Goal: Contribute content: Add original content to the website for others to see

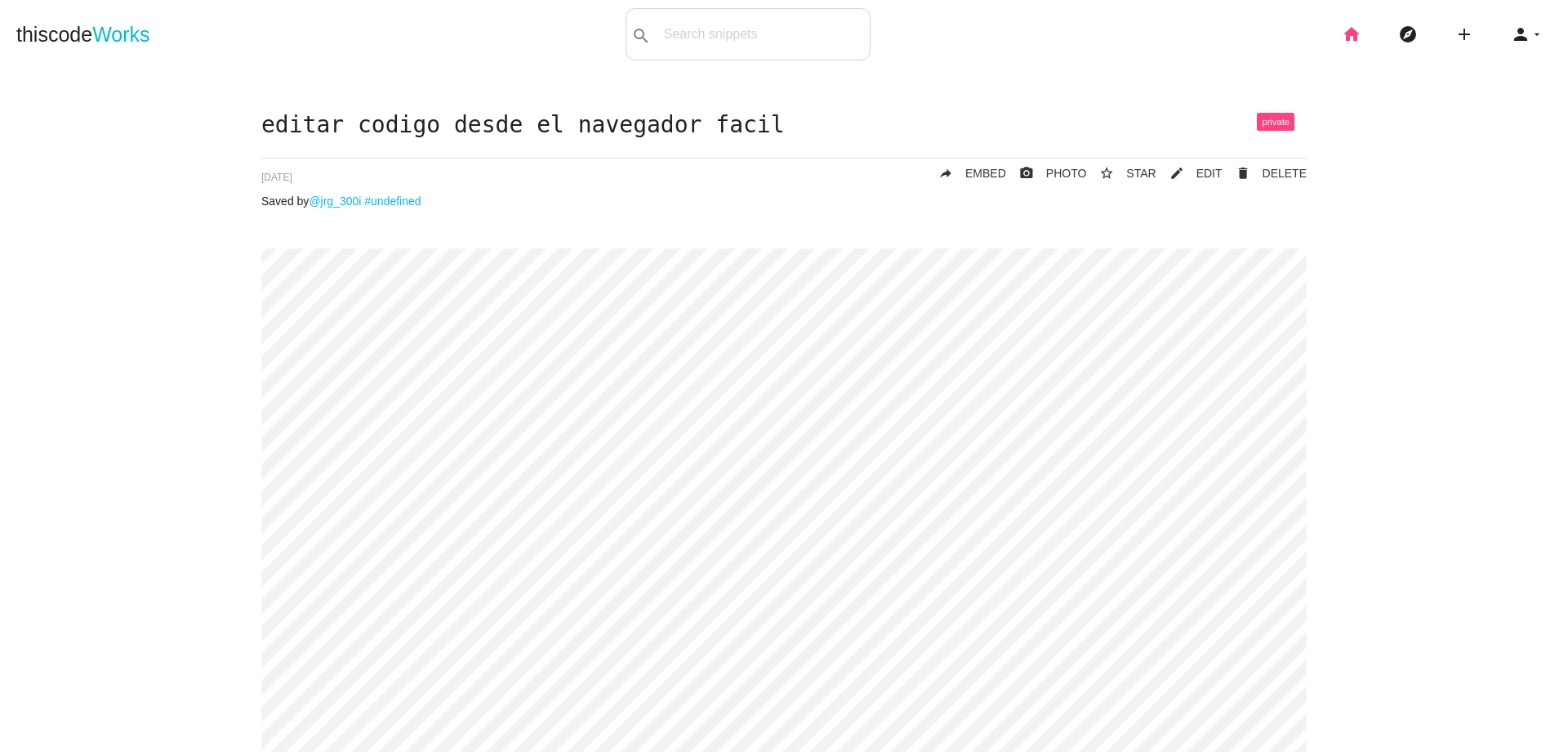
click at [1343, 36] on icon "home" at bounding box center [1350, 34] width 20 height 52
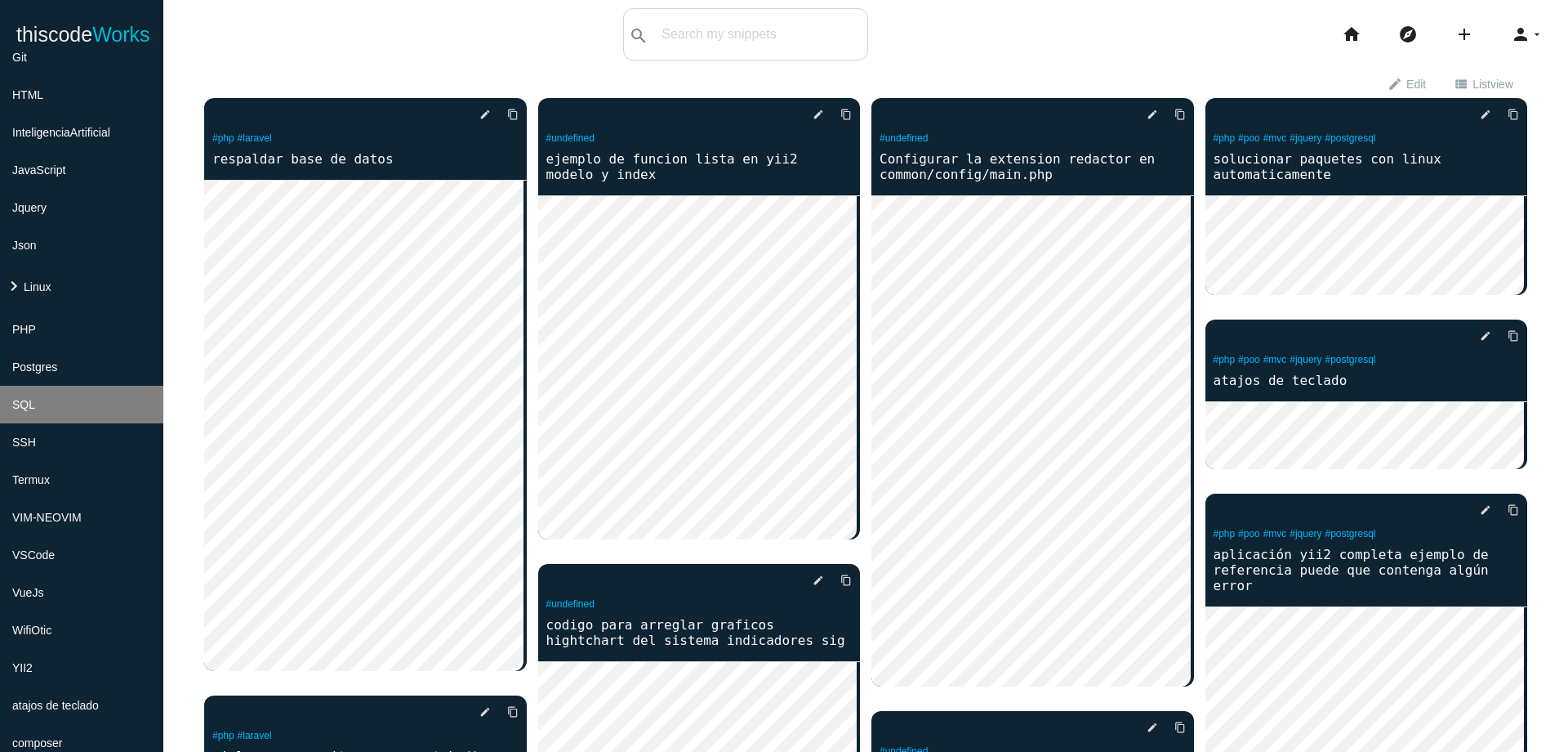
scroll to position [392, 0]
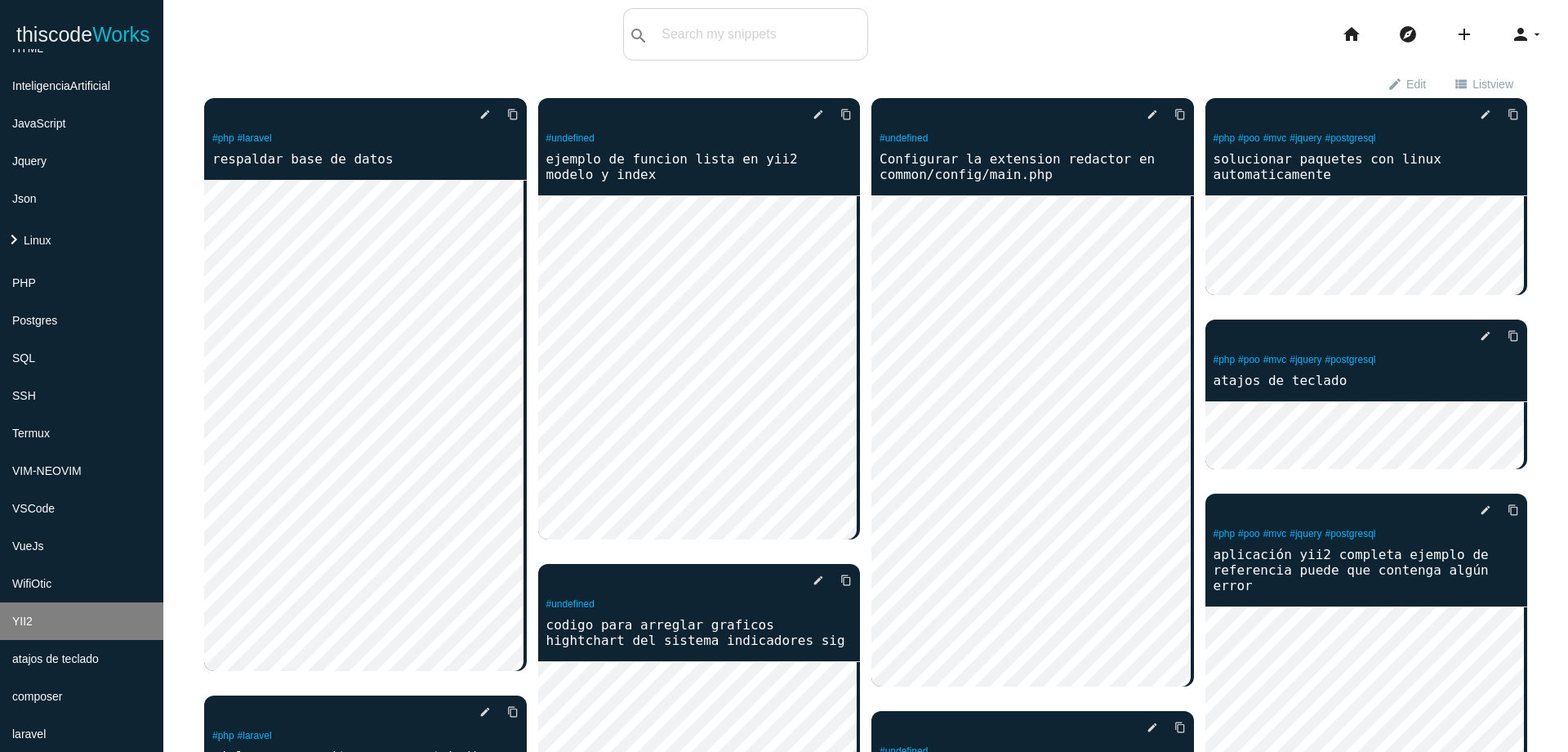
click at [121, 605] on li "YII2" at bounding box center [81, 621] width 163 height 38
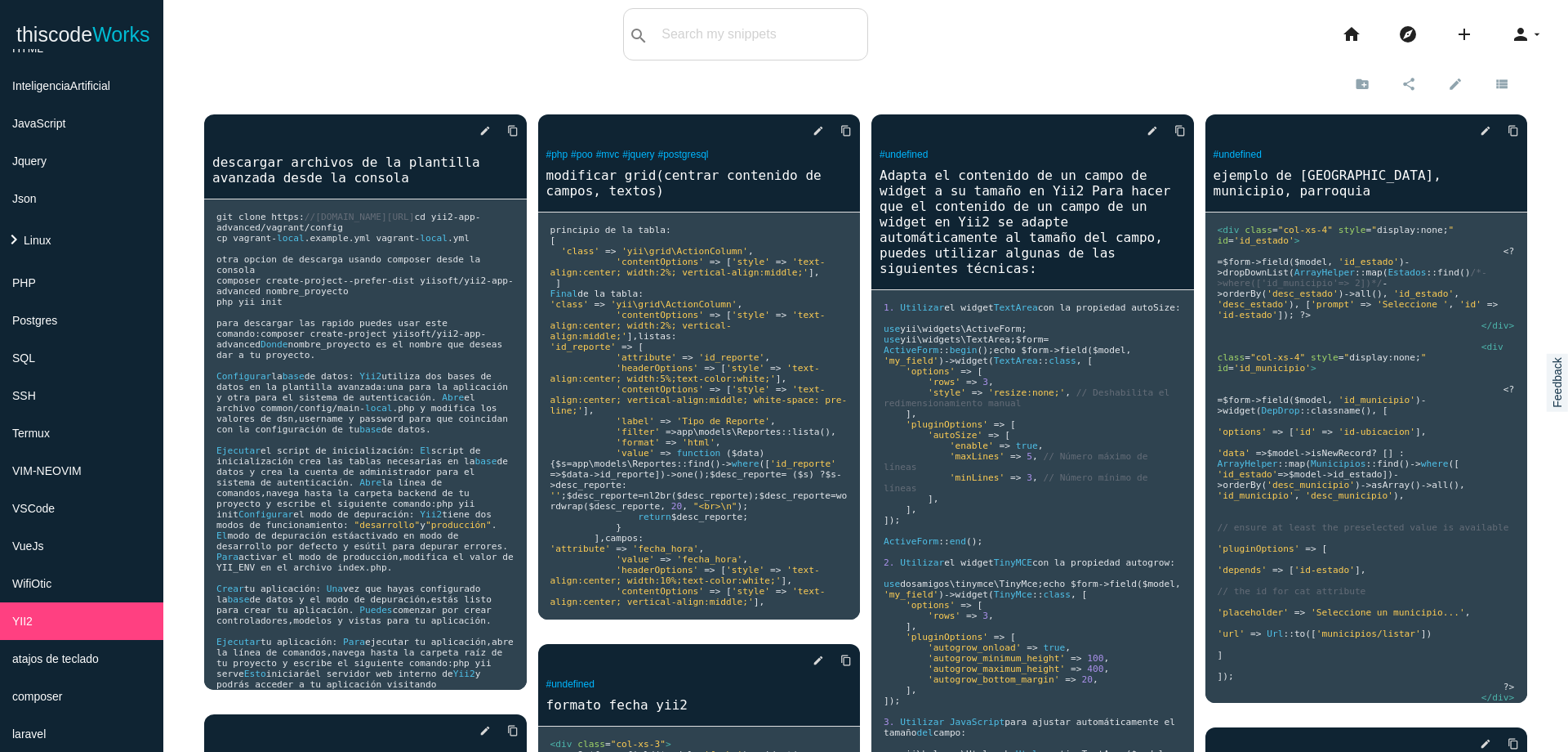
drag, startPoint x: 66, startPoint y: 618, endPoint x: 1531, endPoint y: 182, distance: 1528.5
click at [1357, 79] on link "create_new_folder" at bounding box center [1364, 83] width 46 height 29
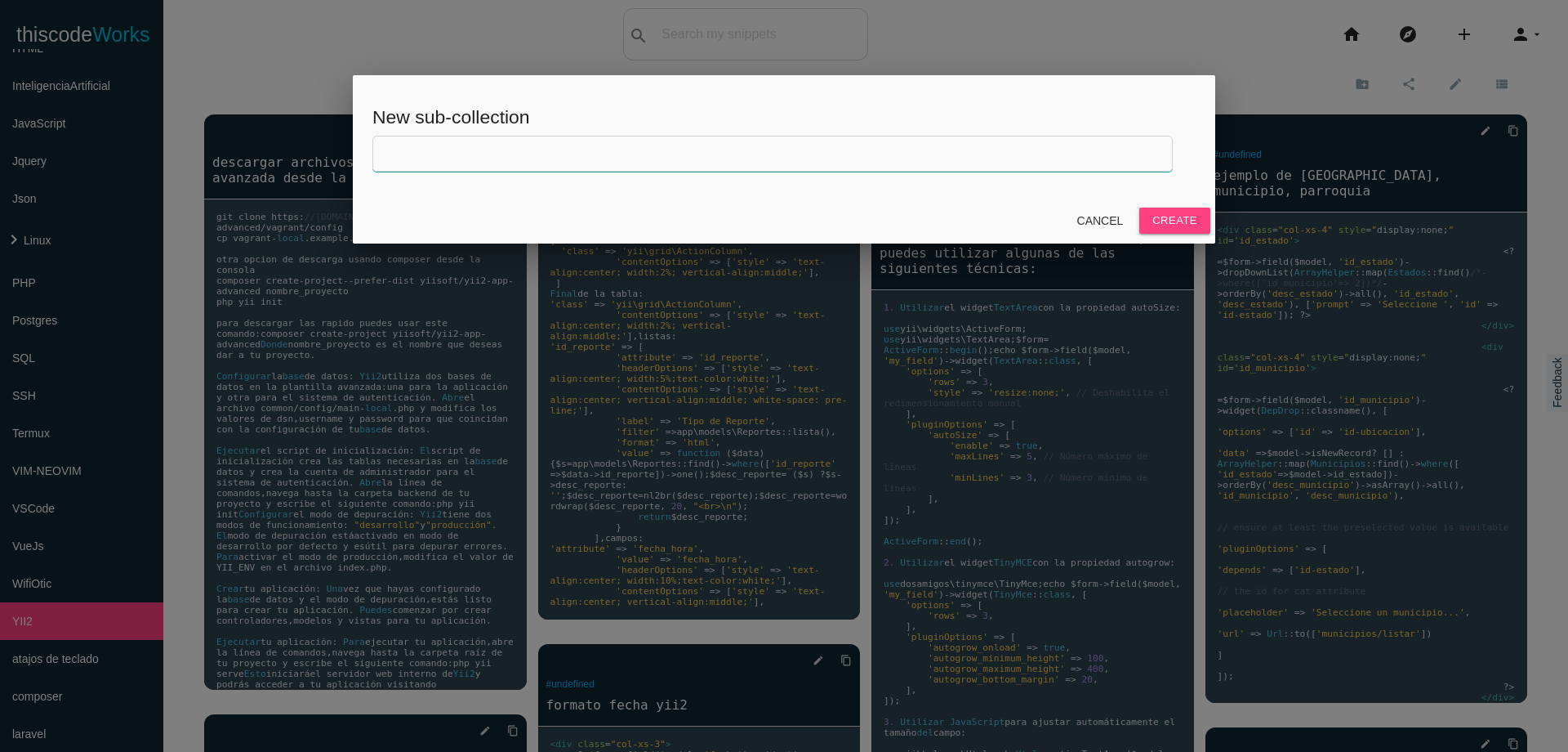
click at [878, 160] on input "text" at bounding box center [772, 154] width 800 height 36
type input "INFORME INCICADORES"
click at [1173, 216] on button "Create" at bounding box center [1173, 221] width 71 height 26
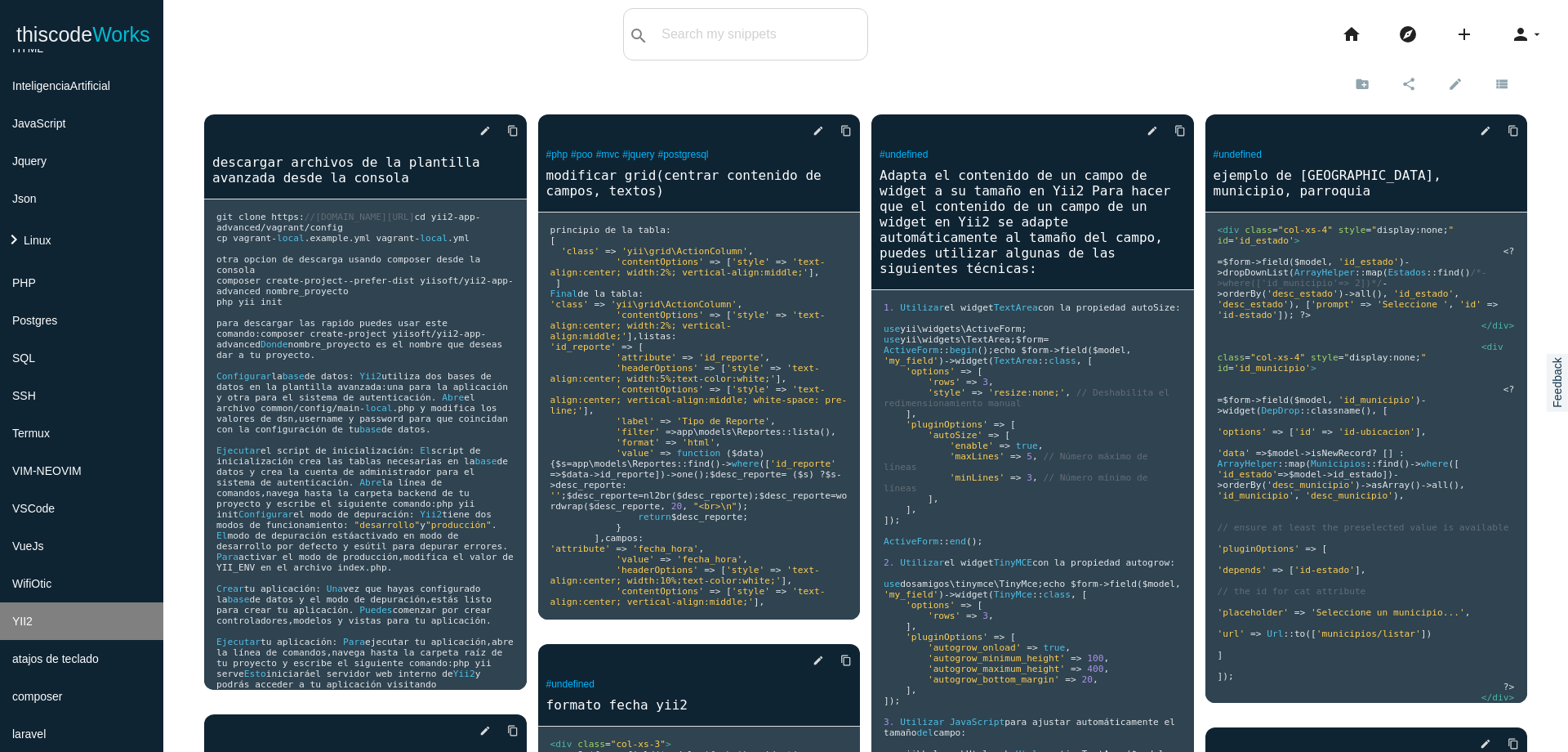
click at [46, 635] on li "YII2" at bounding box center [81, 621] width 163 height 38
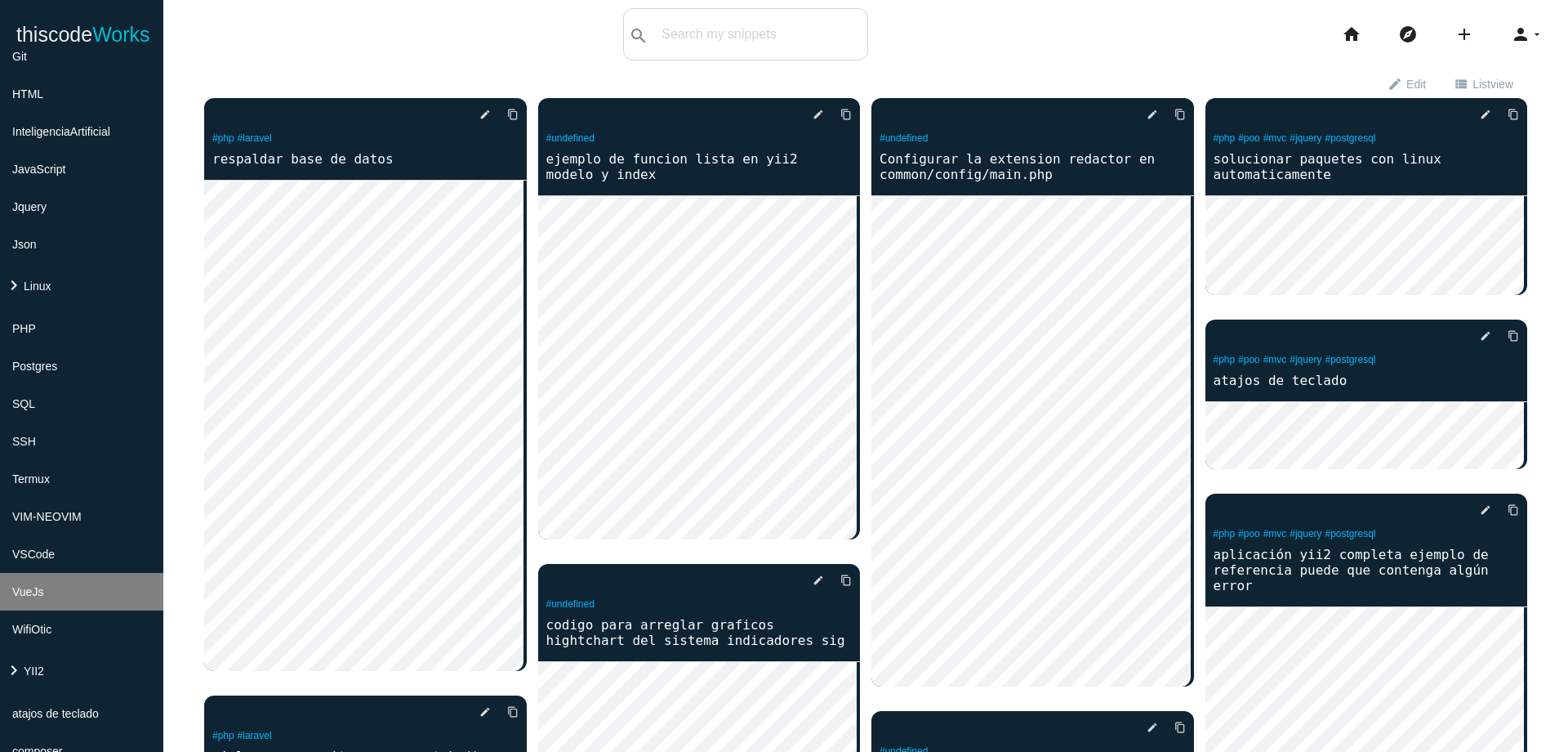
scroll to position [392, 0]
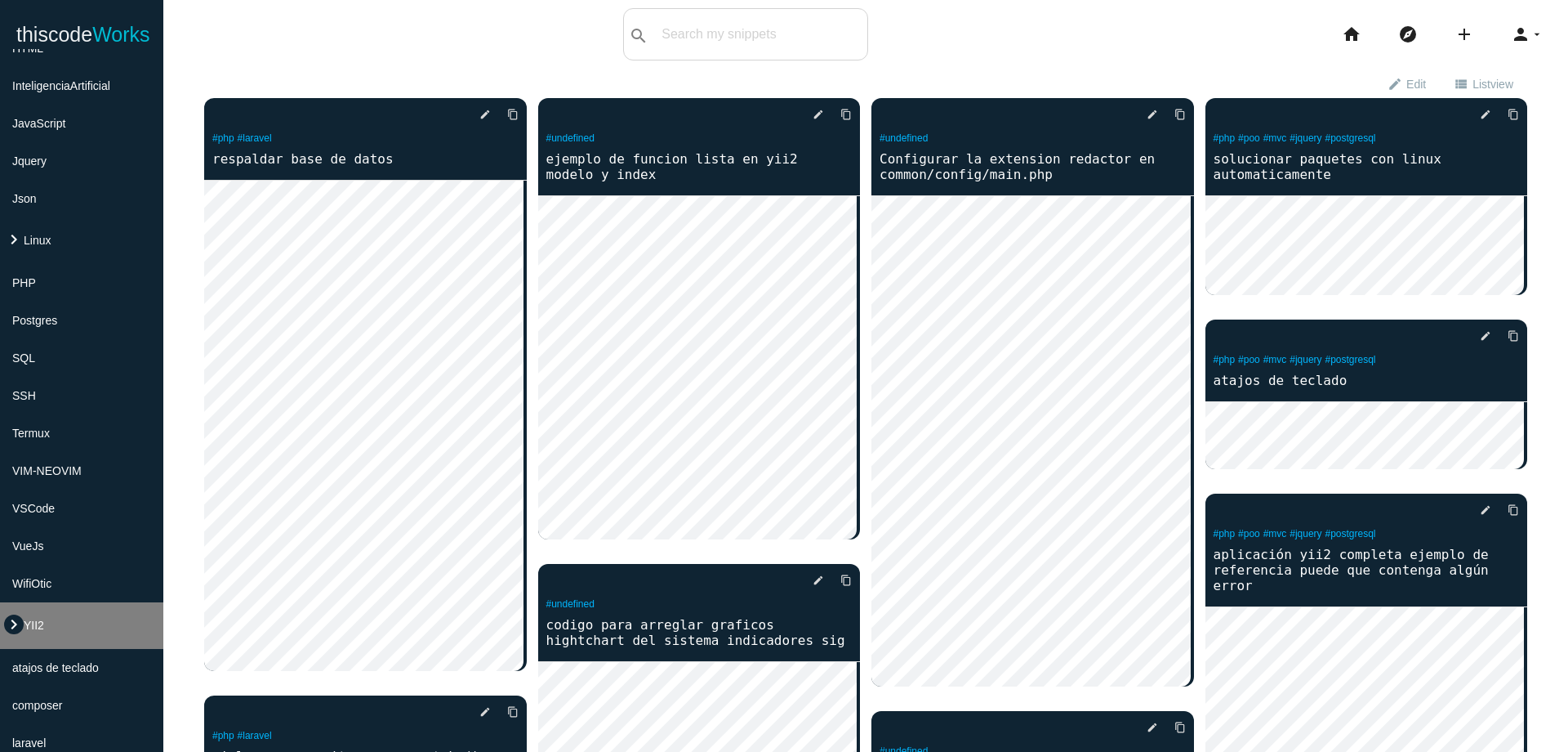
click at [17, 628] on icon "keyboard_arrow_right" at bounding box center [13, 624] width 20 height 20
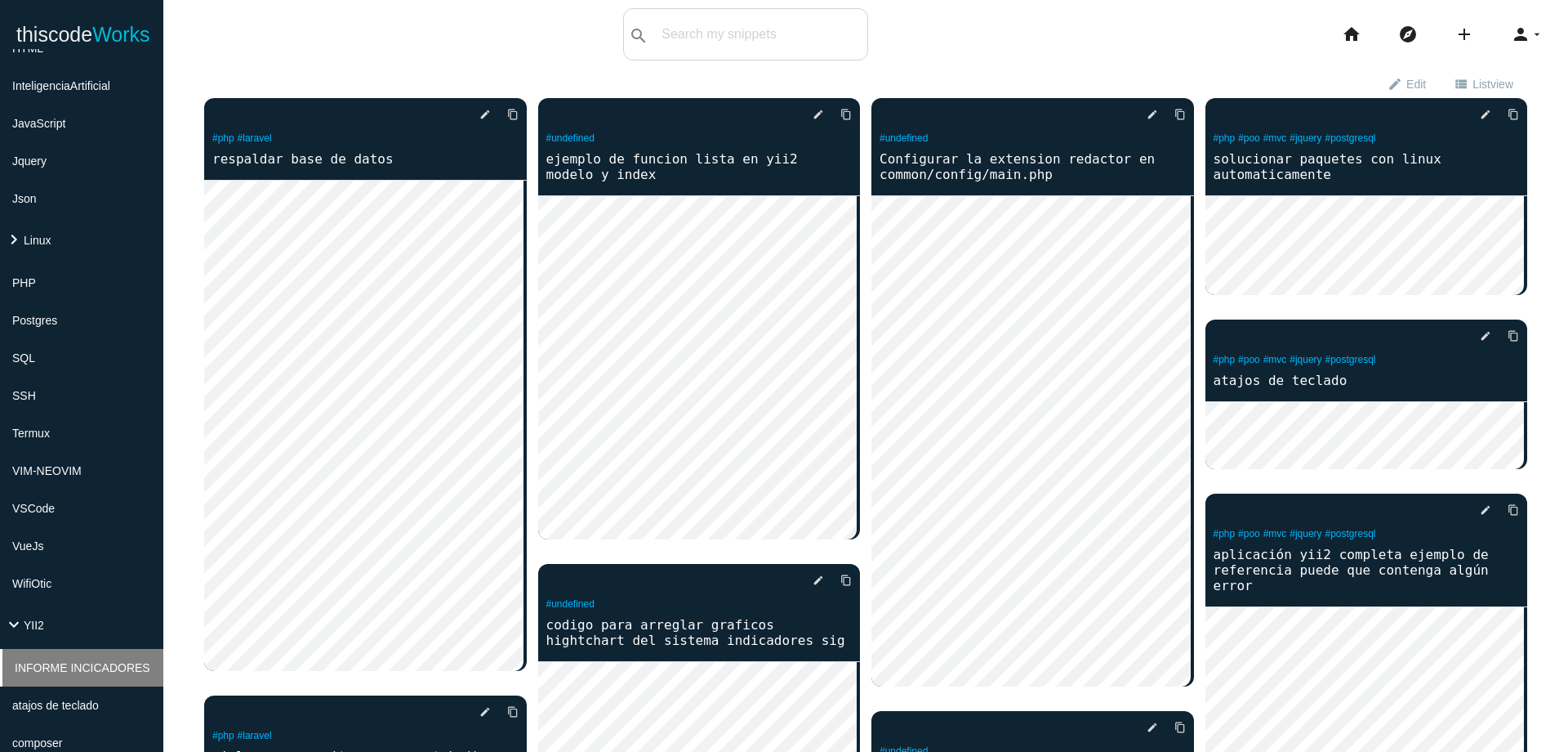
click at [61, 665] on span "INFORME INCICADORES" at bounding box center [83, 667] width 136 height 13
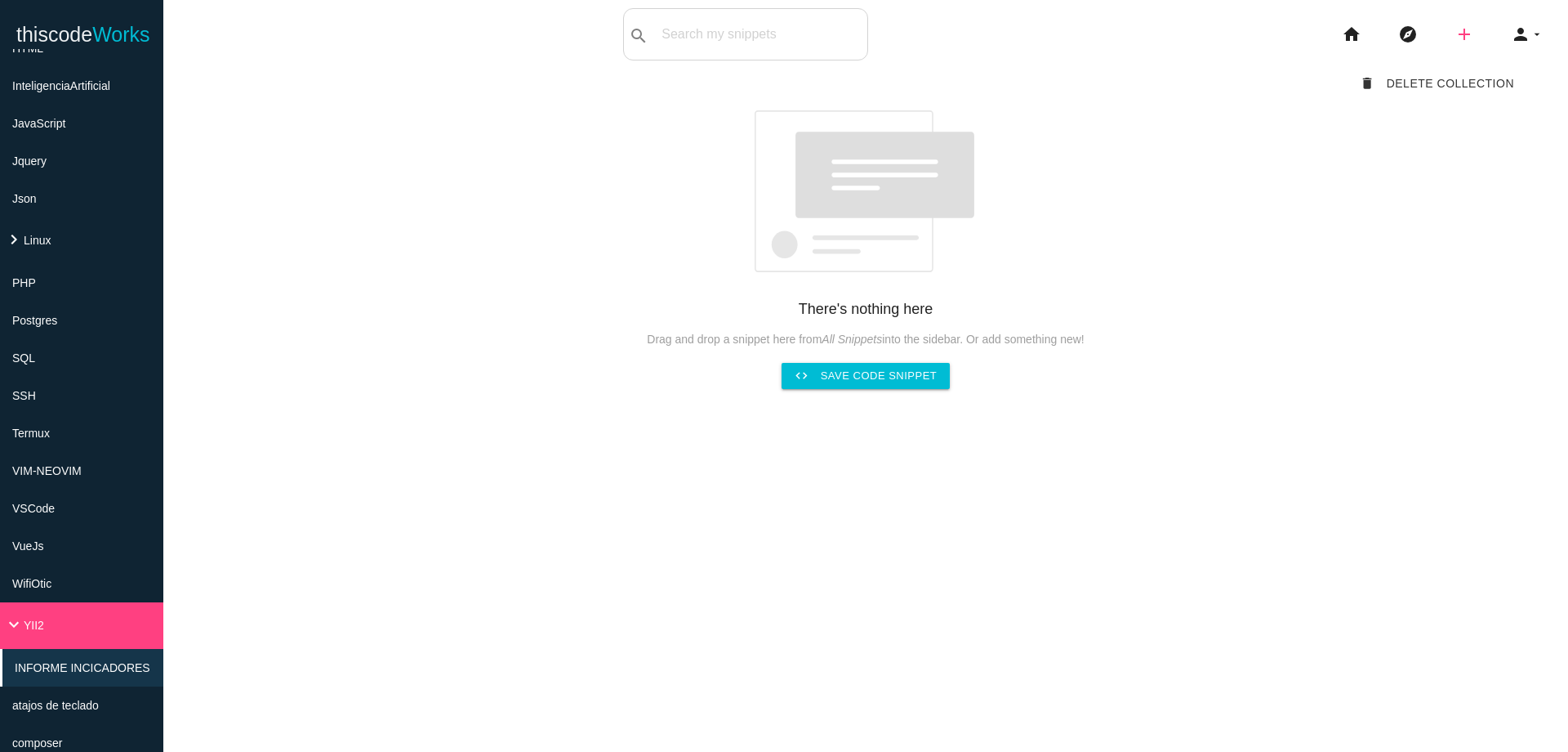
click at [1455, 32] on icon "add" at bounding box center [1463, 34] width 20 height 52
click at [1480, 32] on link "code Snippet" at bounding box center [1498, 28] width 114 height 41
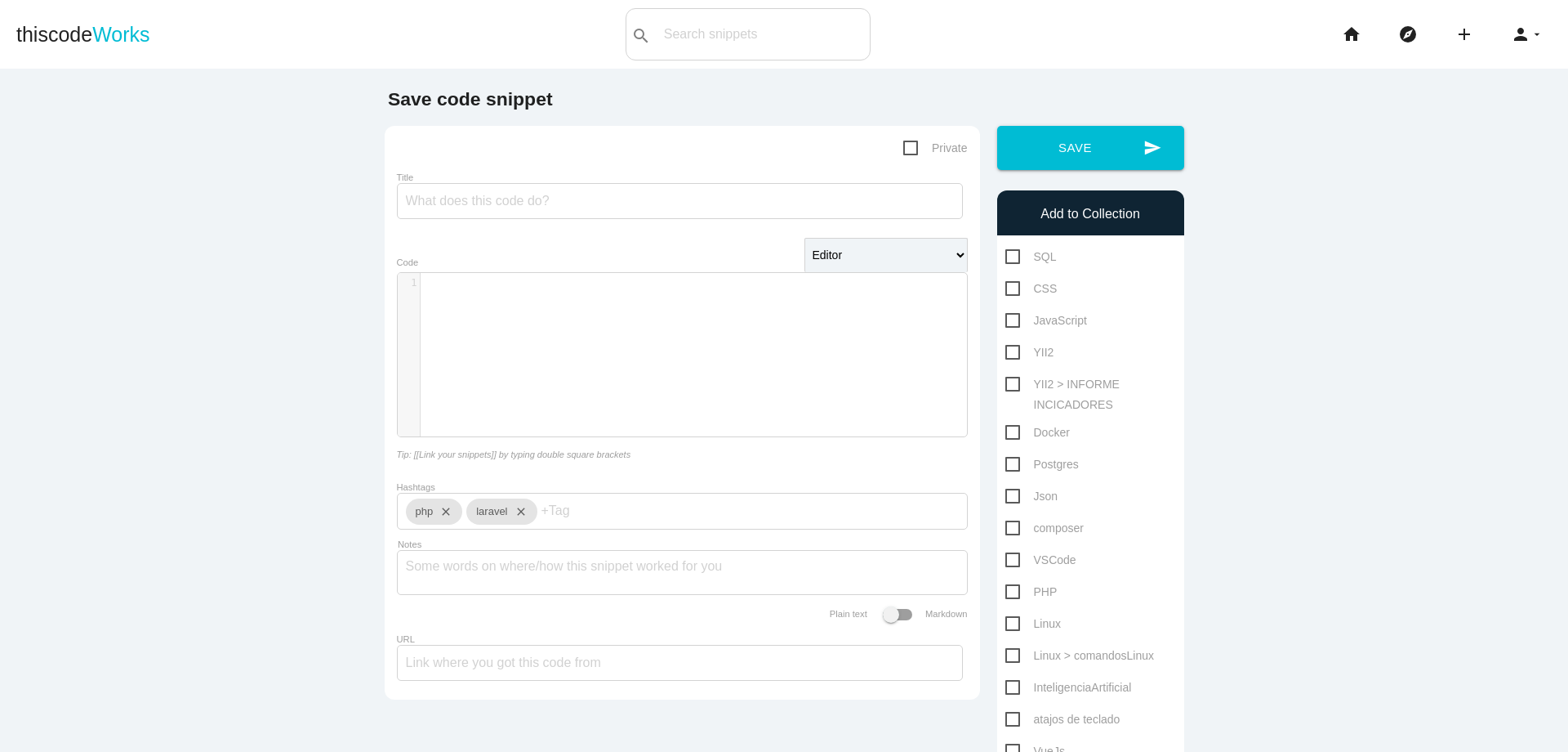
click at [1005, 384] on span "YII2 > INFORME INCICADORES" at bounding box center [1090, 384] width 170 height 21
click at [1005, 384] on input "YII2 > INFORME INCICADORES" at bounding box center [1010, 379] width 10 height 10
checkbox input "true"
click at [509, 204] on input "Title" at bounding box center [679, 201] width 566 height 36
type input "INFORME"
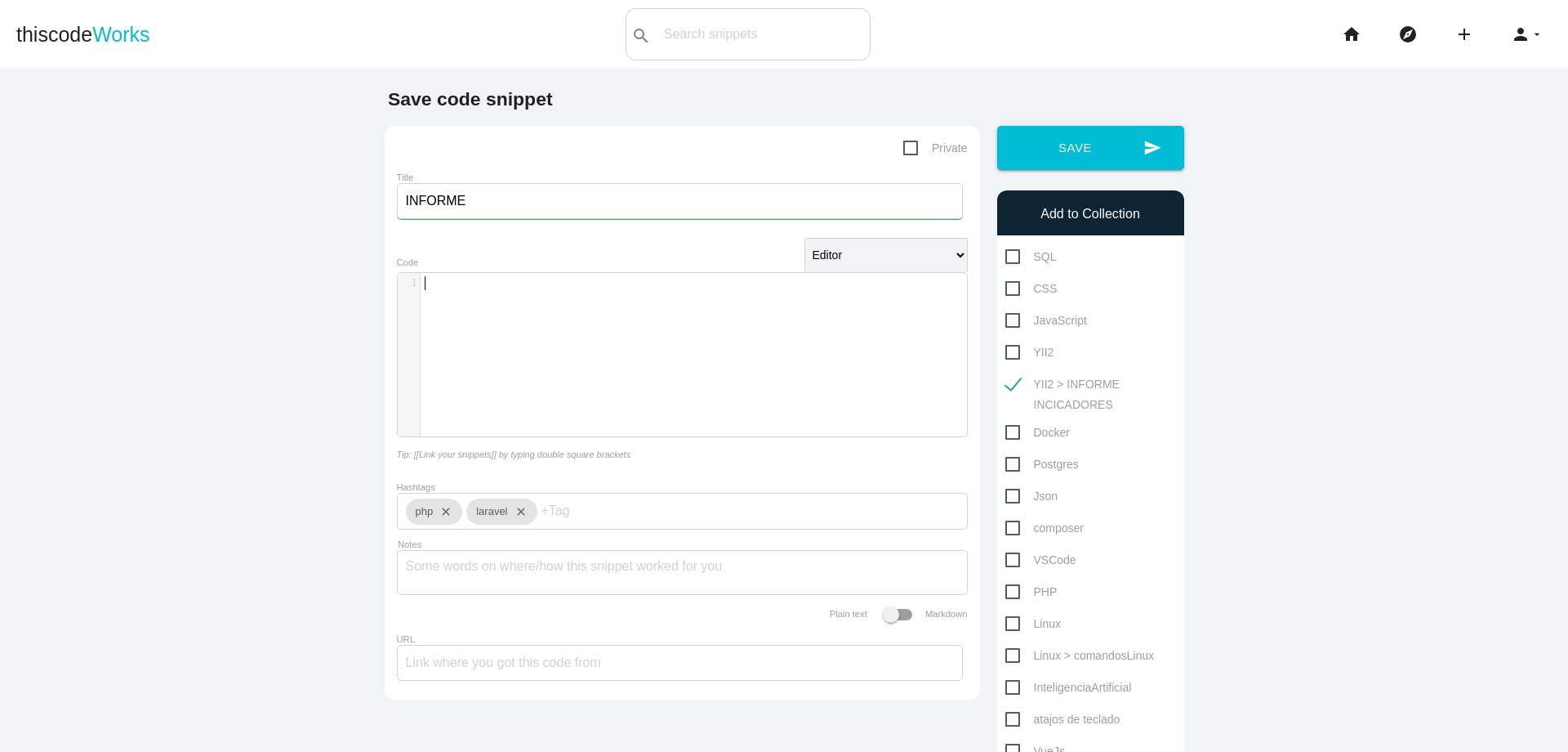
scroll to position [5, 0]
click at [571, 310] on div "​ x 1 ​" at bounding box center [694, 367] width 593 height 188
type textarea "​"
drag, startPoint x: 600, startPoint y: 329, endPoint x: 488, endPoint y: 359, distance: 115.9
click at [488, 359] on div "​ x 1 ​" at bounding box center [694, 367] width 593 height 188
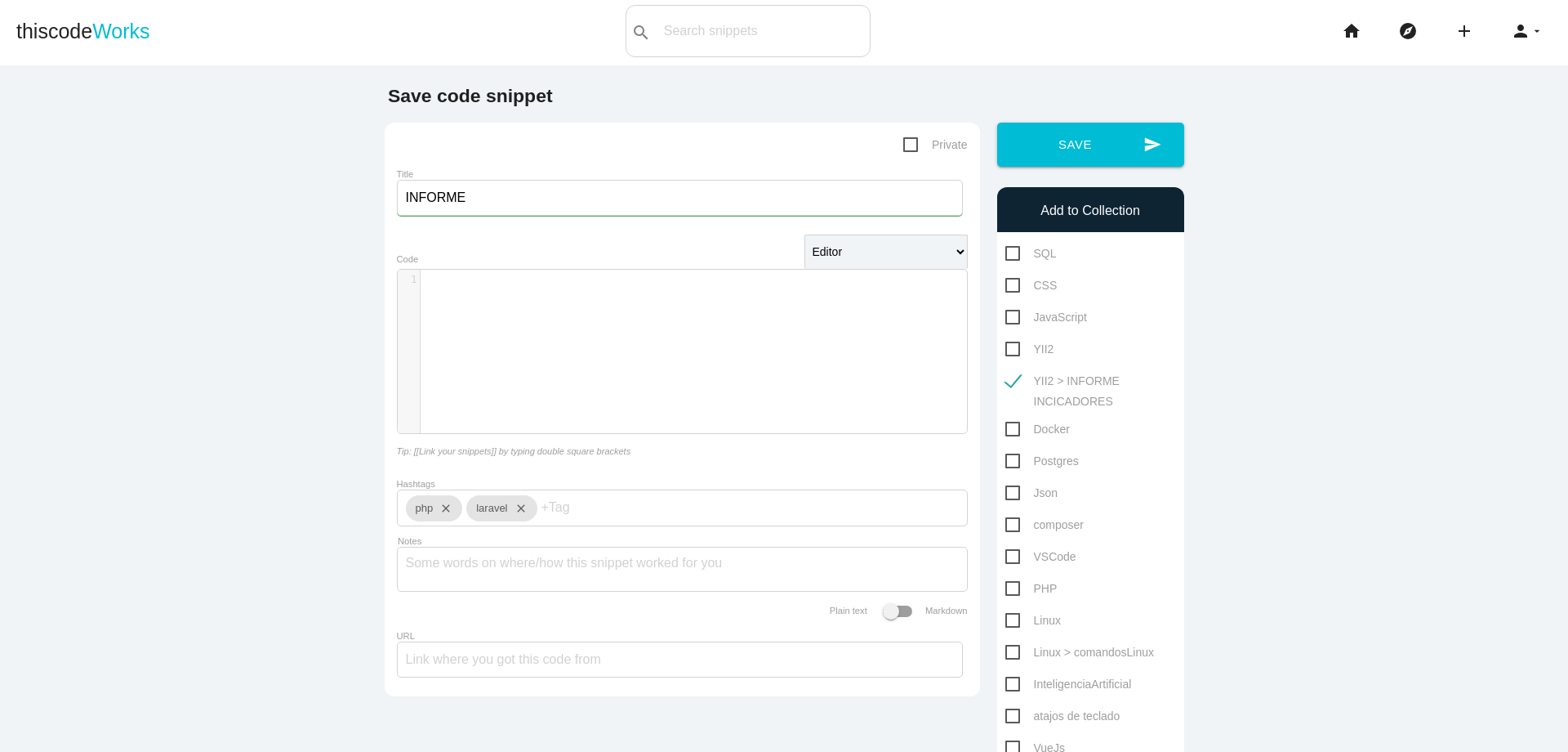
scroll to position [0, 0]
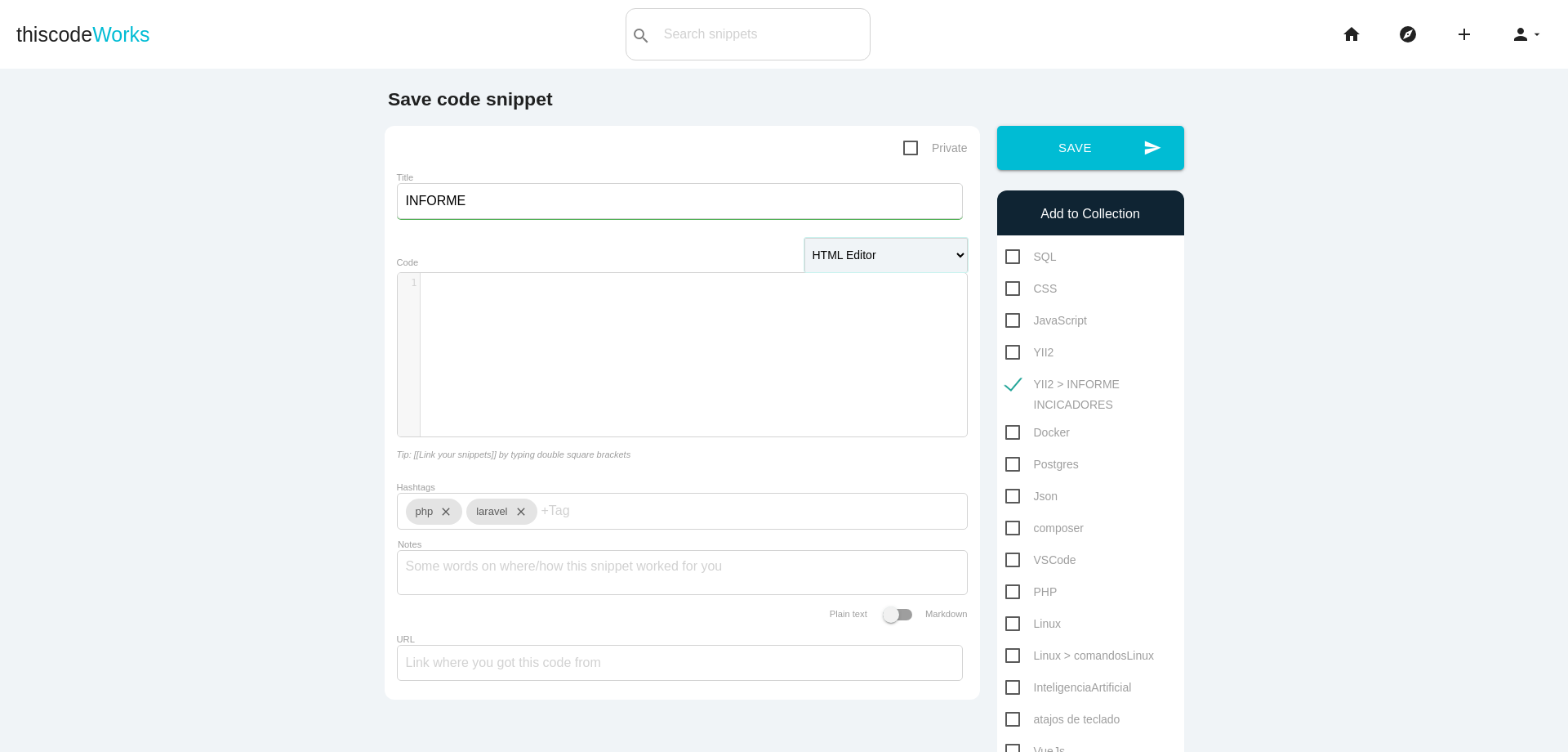
click at [804, 237] on select "Editor HTML Editor Javascript Editor PHP Editor Python Editor" at bounding box center [885, 254] width 163 height 34
select select "php"
click at [804, 237] on select "Editor HTML Editor Javascript Editor PHP Editor Python Editor" at bounding box center [885, 254] width 163 height 34
drag, startPoint x: 886, startPoint y: 253, endPoint x: 703, endPoint y: 366, distance: 215.1
click at [703, 366] on form "Private Title INFORME Editor HTML Editor Javascript Editor PHP Editor Python Ed…" at bounding box center [682, 413] width 571 height 549
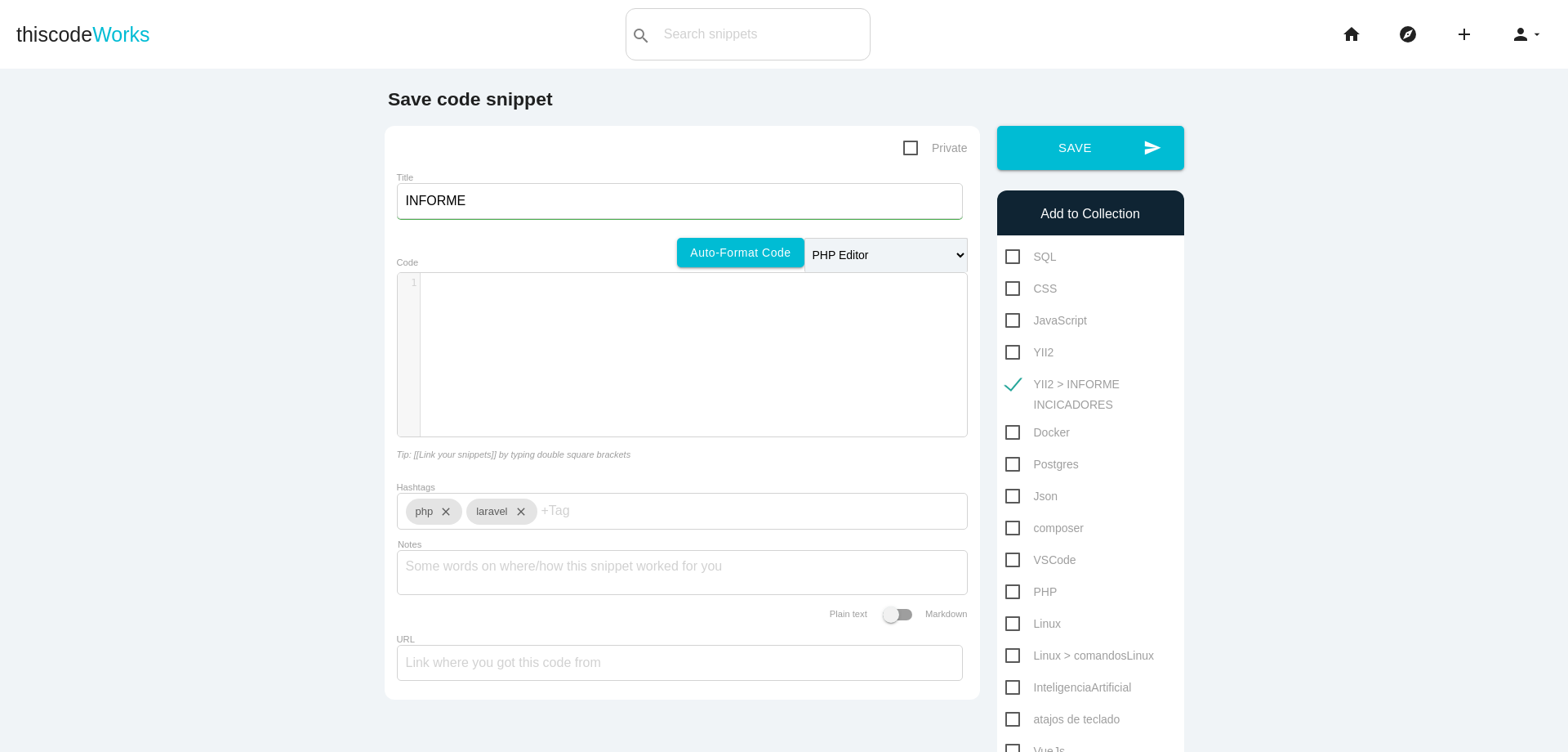
click at [895, 617] on span at bounding box center [897, 614] width 29 height 11
click at [867, 606] on input "Plain text Markdown" at bounding box center [867, 606] width 0 height 0
click at [708, 335] on div "​ x 1 ​" at bounding box center [694, 367] width 593 height 188
click at [625, 664] on input "URL" at bounding box center [679, 662] width 566 height 36
click at [546, 415] on div "​ x 1 ​" at bounding box center [694, 367] width 593 height 188
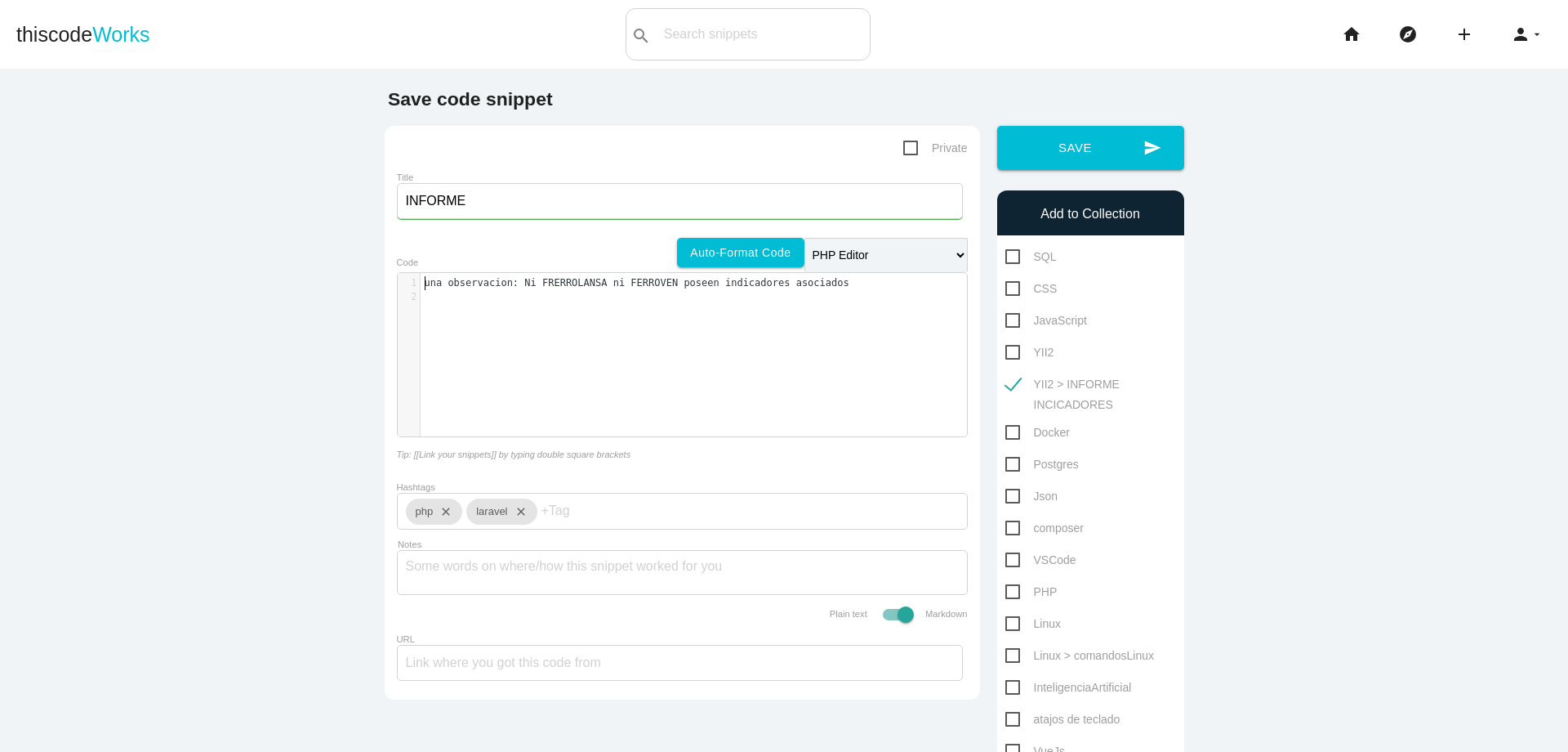
drag, startPoint x: 420, startPoint y: 288, endPoint x: 439, endPoint y: 312, distance: 30.6
click at [420, 288] on pre "una observacion: Ni FRERROLANSA ni FERROVEN poseen indicadores asociados" at bounding box center [699, 283] width 558 height 14
type textarea "##"
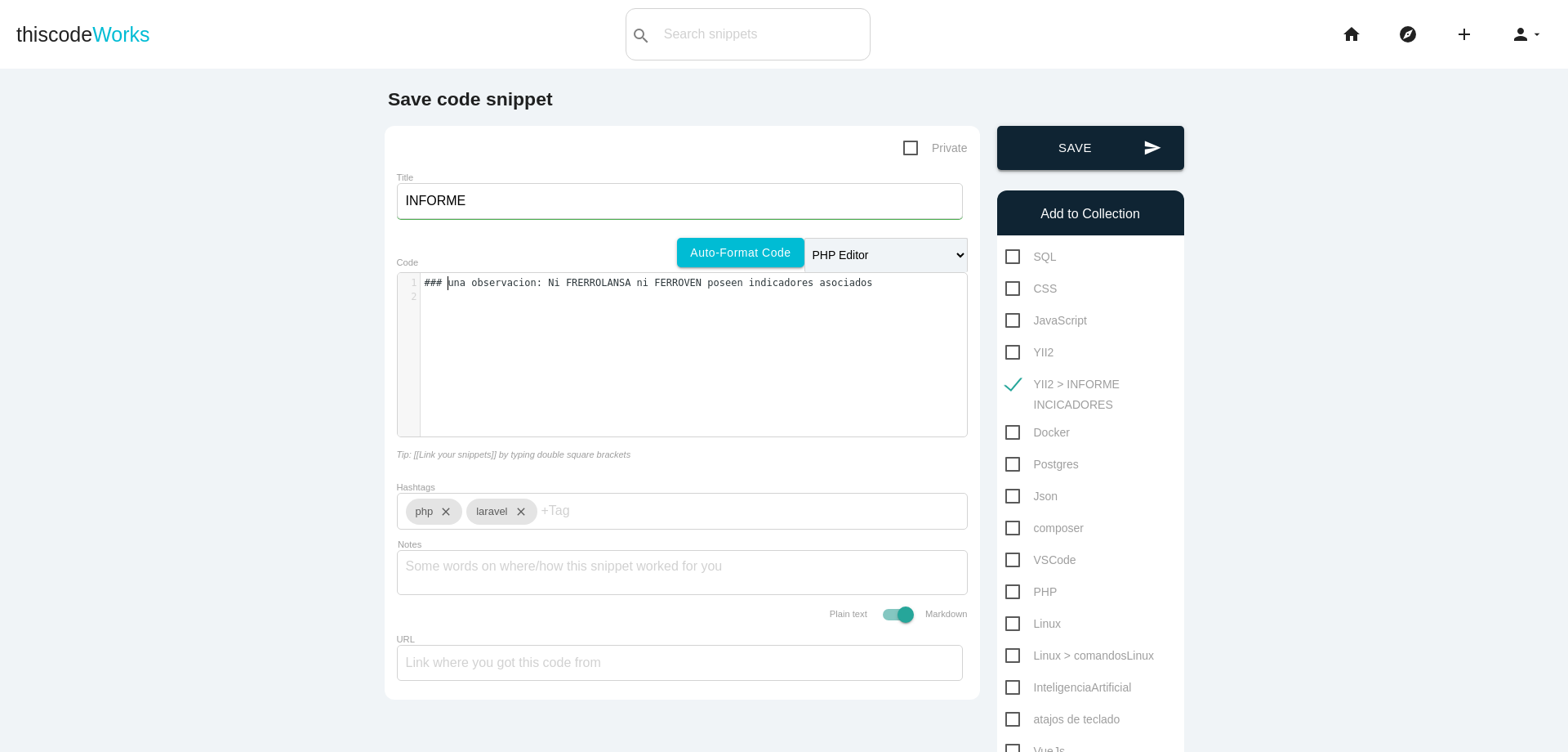
type textarea "#"
click at [1046, 155] on button "send Save" at bounding box center [1091, 148] width 187 height 44
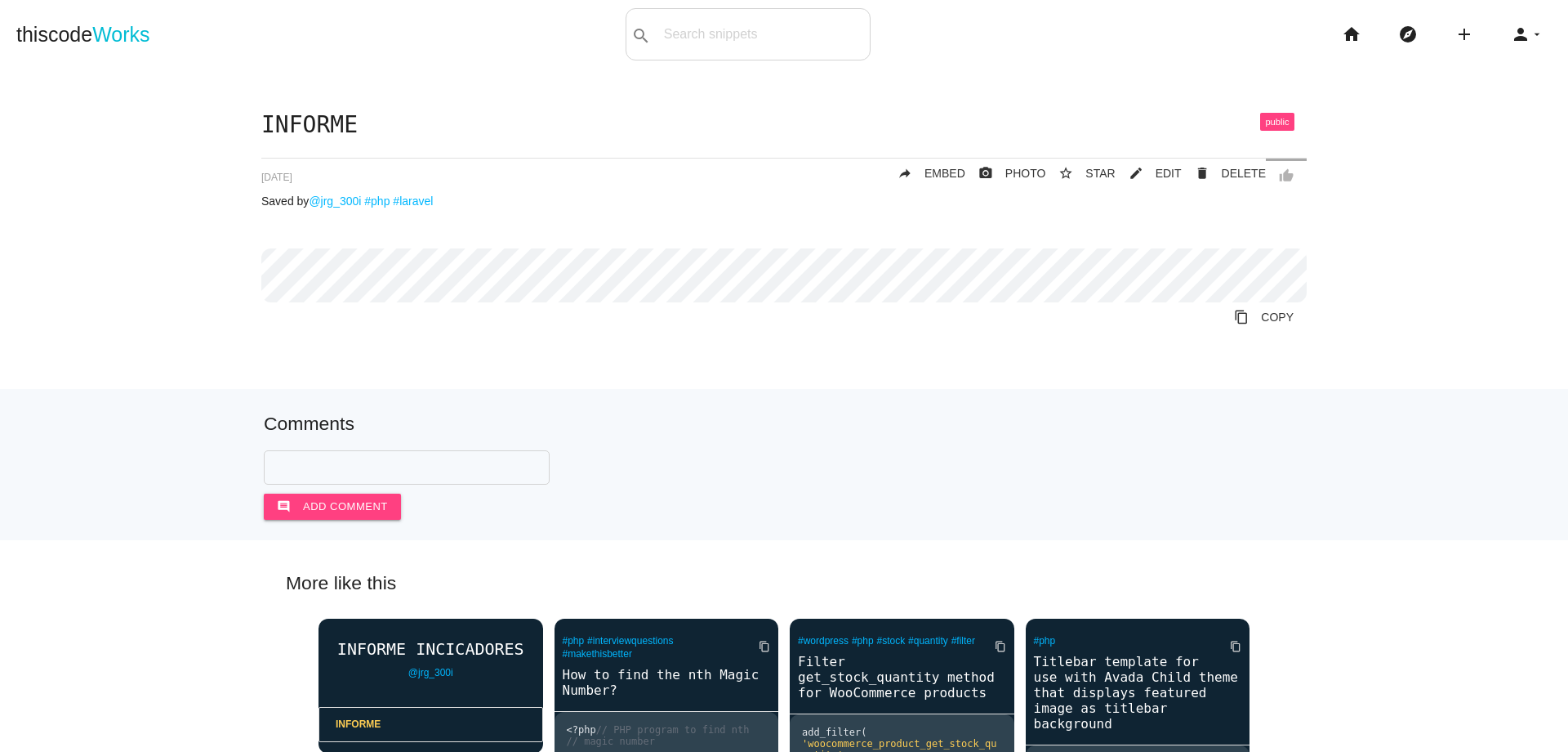
click at [736, 315] on div "INFORME thumb_up delete DELETE mode_edit EDIT 6899f7072b54e9001441f87a star_bor…" at bounding box center [784, 234] width 1045 height 242
click at [1168, 175] on span "EDIT" at bounding box center [1169, 173] width 26 height 13
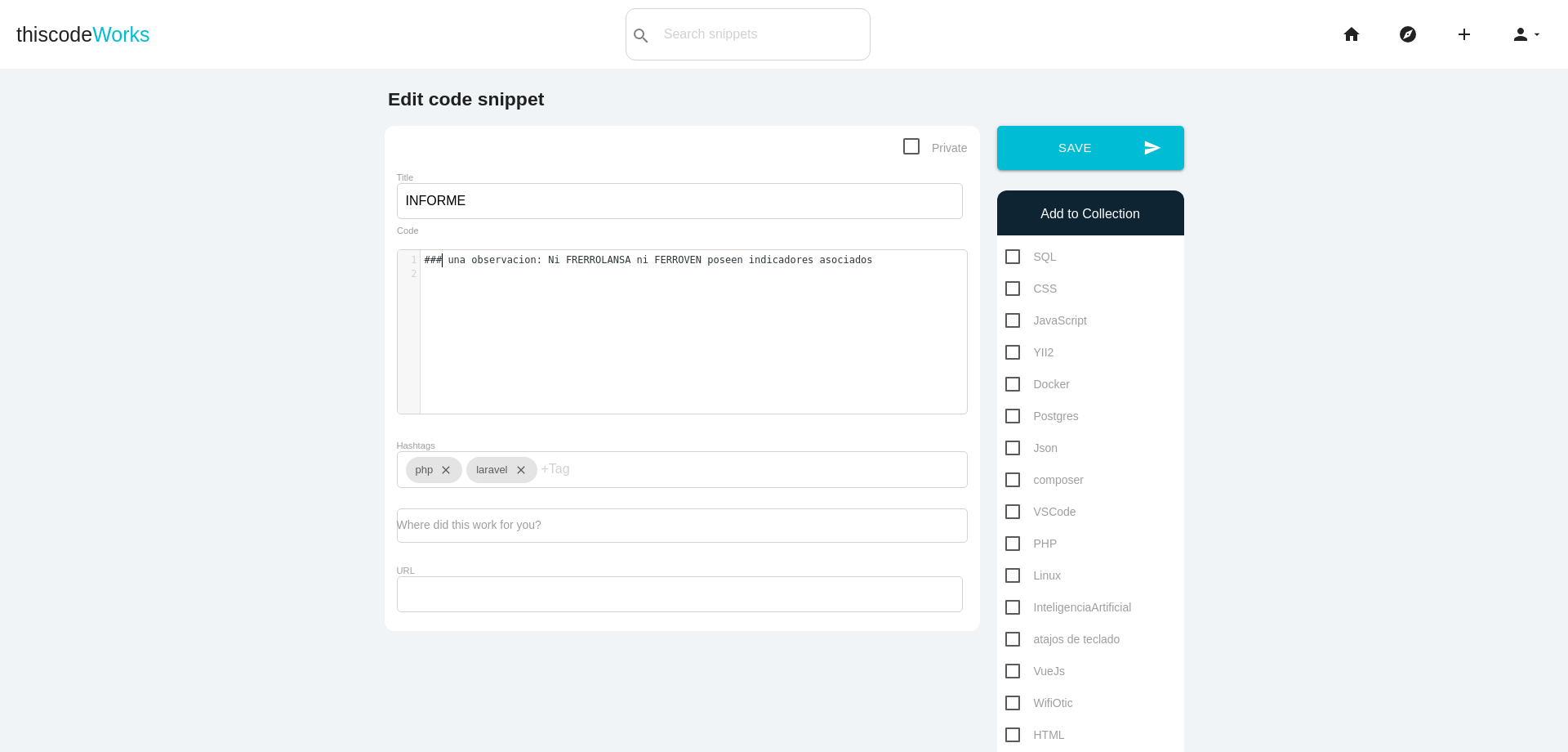
scroll to position [5, 0]
click at [435, 264] on span "### una observacion: Ni FRERROLANSA ni FERROVEN poseen indicadores asociados" at bounding box center [649, 260] width 448 height 11
click at [438, 259] on span "## una observacion: Ni FRERROLANSA ni FERROVEN poseen indicadores asociados" at bounding box center [646, 260] width 443 height 11
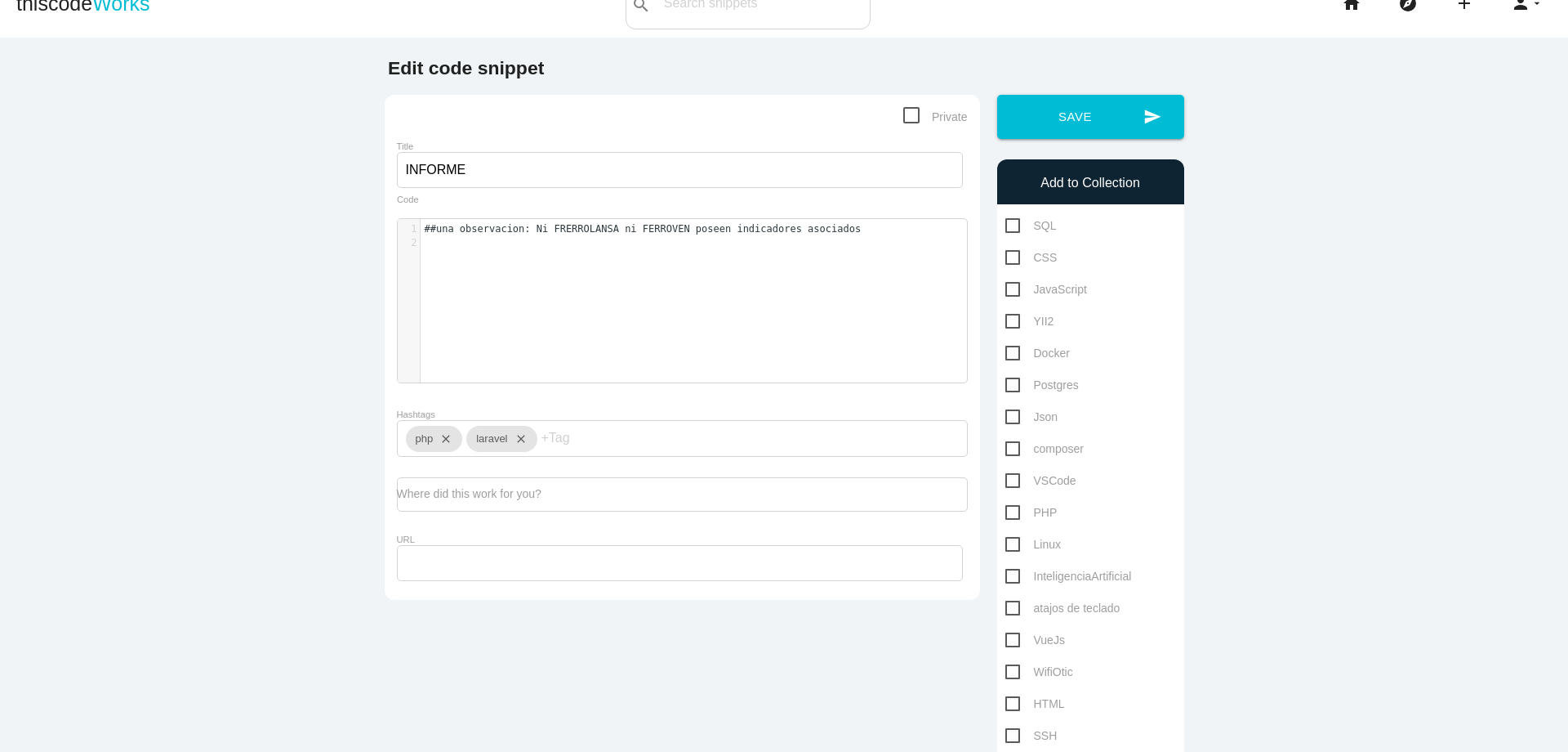
scroll to position [3, 0]
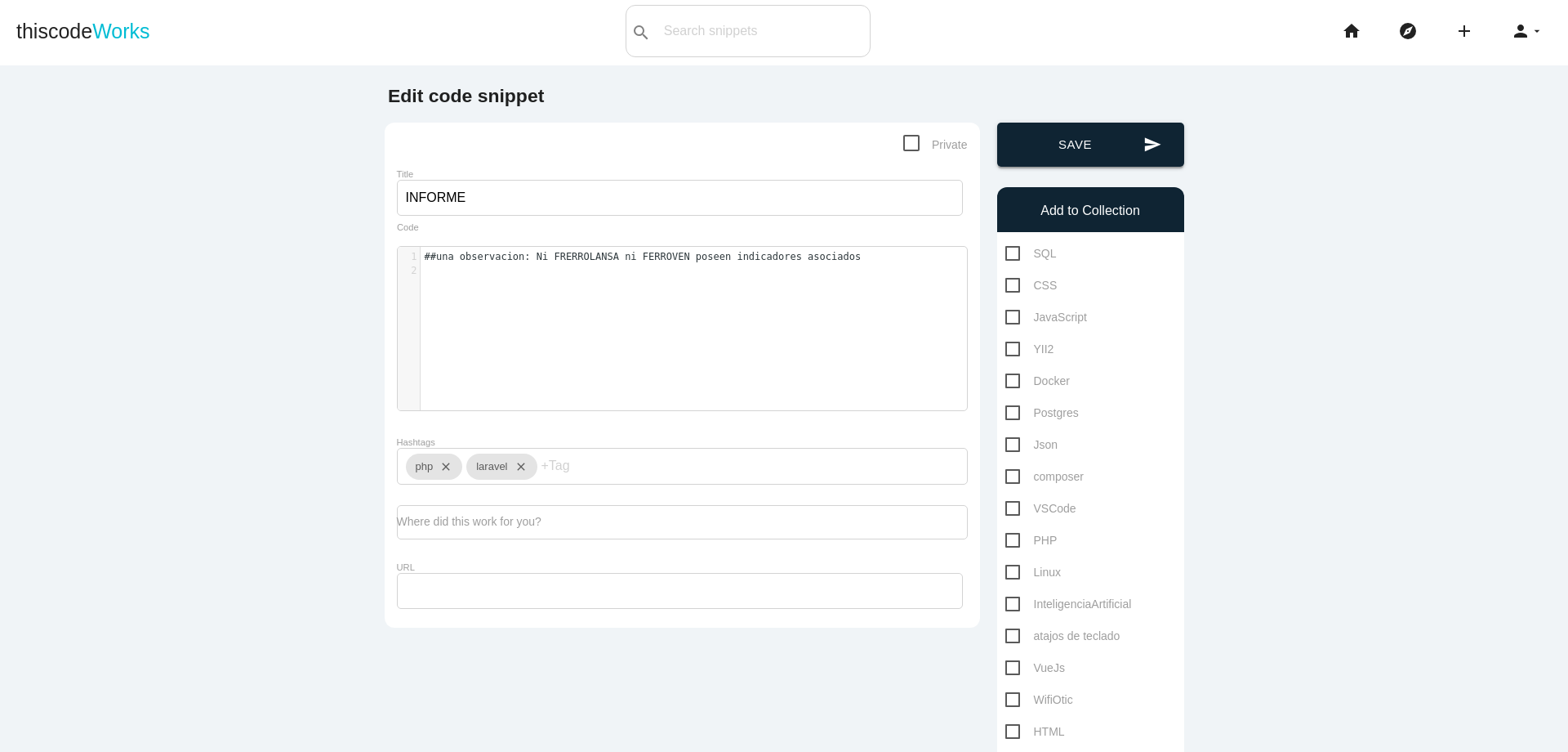
click at [1116, 151] on button "send Save" at bounding box center [1091, 144] width 187 height 44
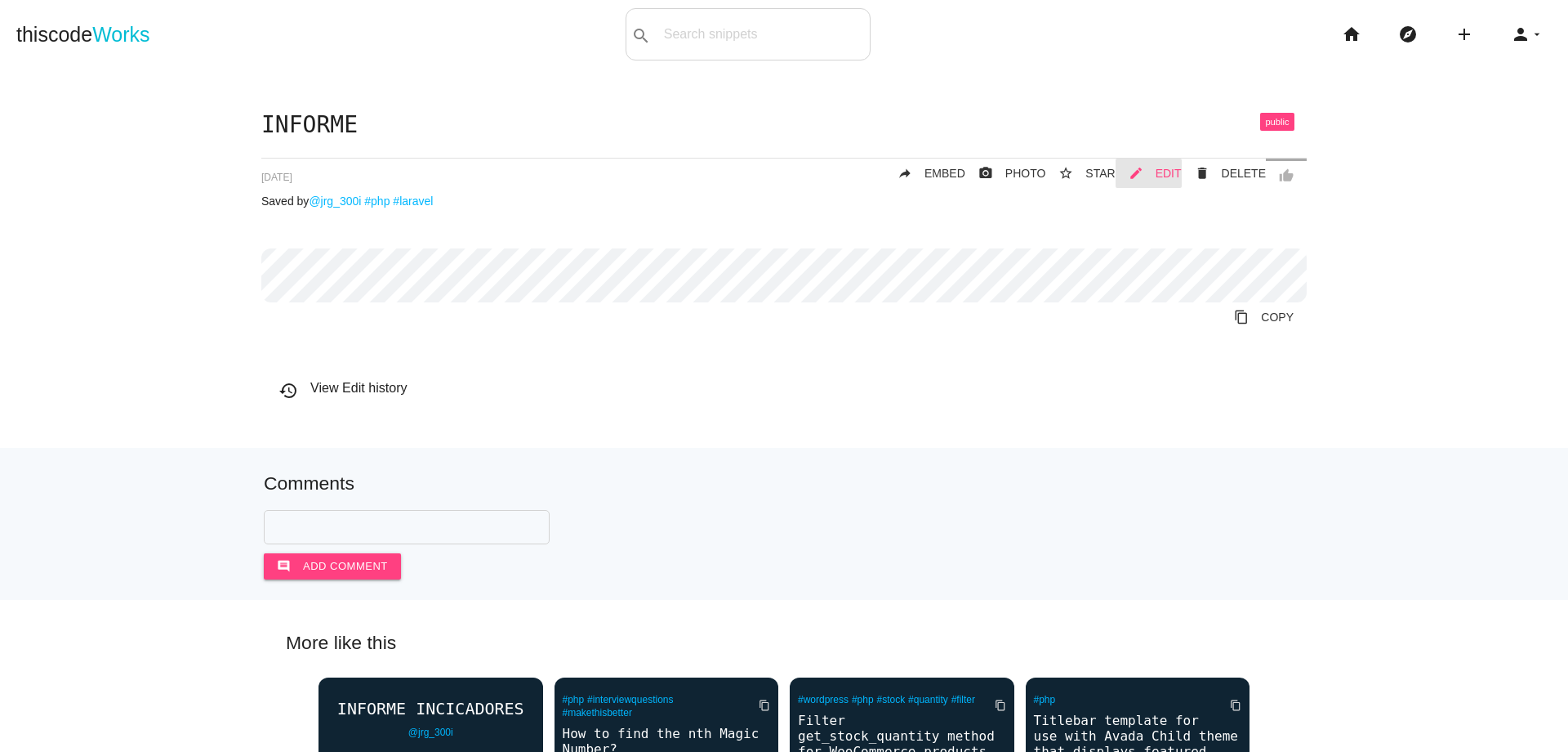
click at [1168, 170] on span "EDIT" at bounding box center [1169, 173] width 26 height 13
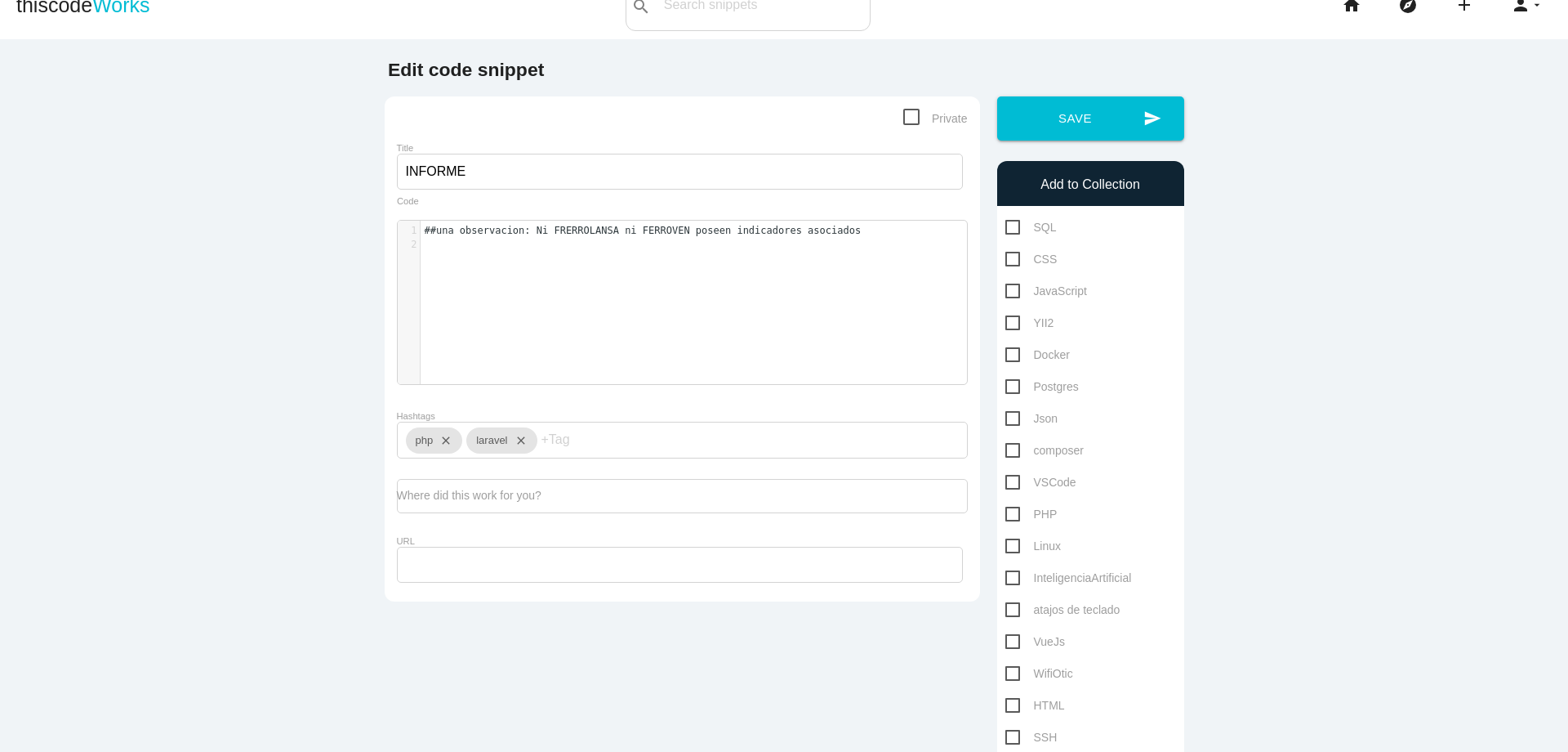
scroll to position [5, 0]
click at [864, 281] on div "​ x 1 ##una observacion: Ni FRERROLANSA ni FERROVEN poseen indicadores asociado…" at bounding box center [694, 314] width 593 height 188
click at [561, 241] on pre "​" at bounding box center [699, 244] width 558 height 14
click at [708, 450] on div "php close laravel close" at bounding box center [682, 439] width 571 height 37
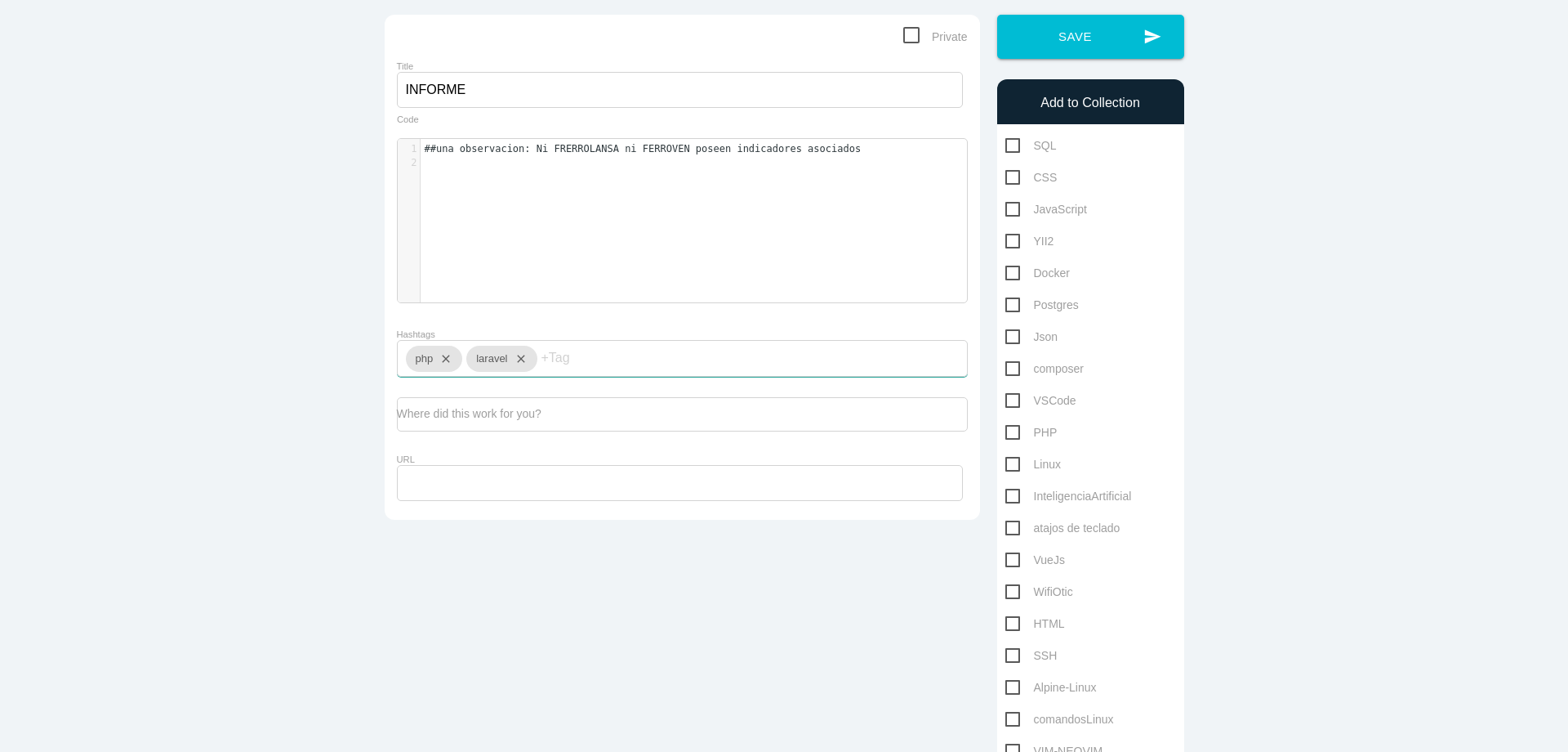
scroll to position [0, 0]
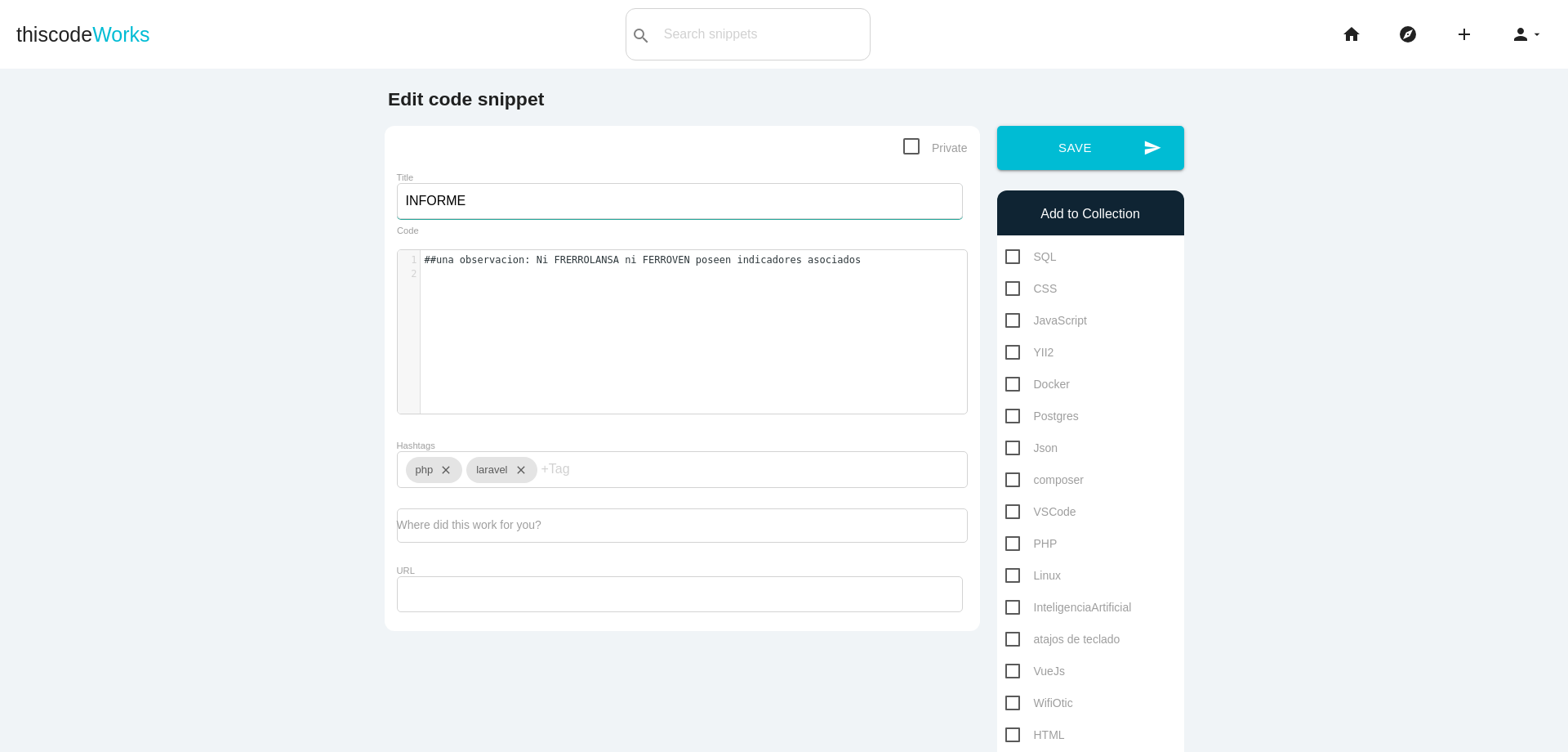
click at [548, 194] on input "INFORME" at bounding box center [679, 201] width 566 height 36
click at [430, 263] on span "##una observacion: Ni FRERROLANSA ni FERROVEN poseen indicadores asociados" at bounding box center [643, 260] width 437 height 11
drag, startPoint x: 415, startPoint y: 257, endPoint x: 845, endPoint y: 268, distance: 430.1
click at [845, 268] on div "1 una observacion : Ni FRERROLANSA ni FERROVEN poseen indicadores asociados 2 ​" at bounding box center [699, 268] width 558 height 28
type textarea "​"
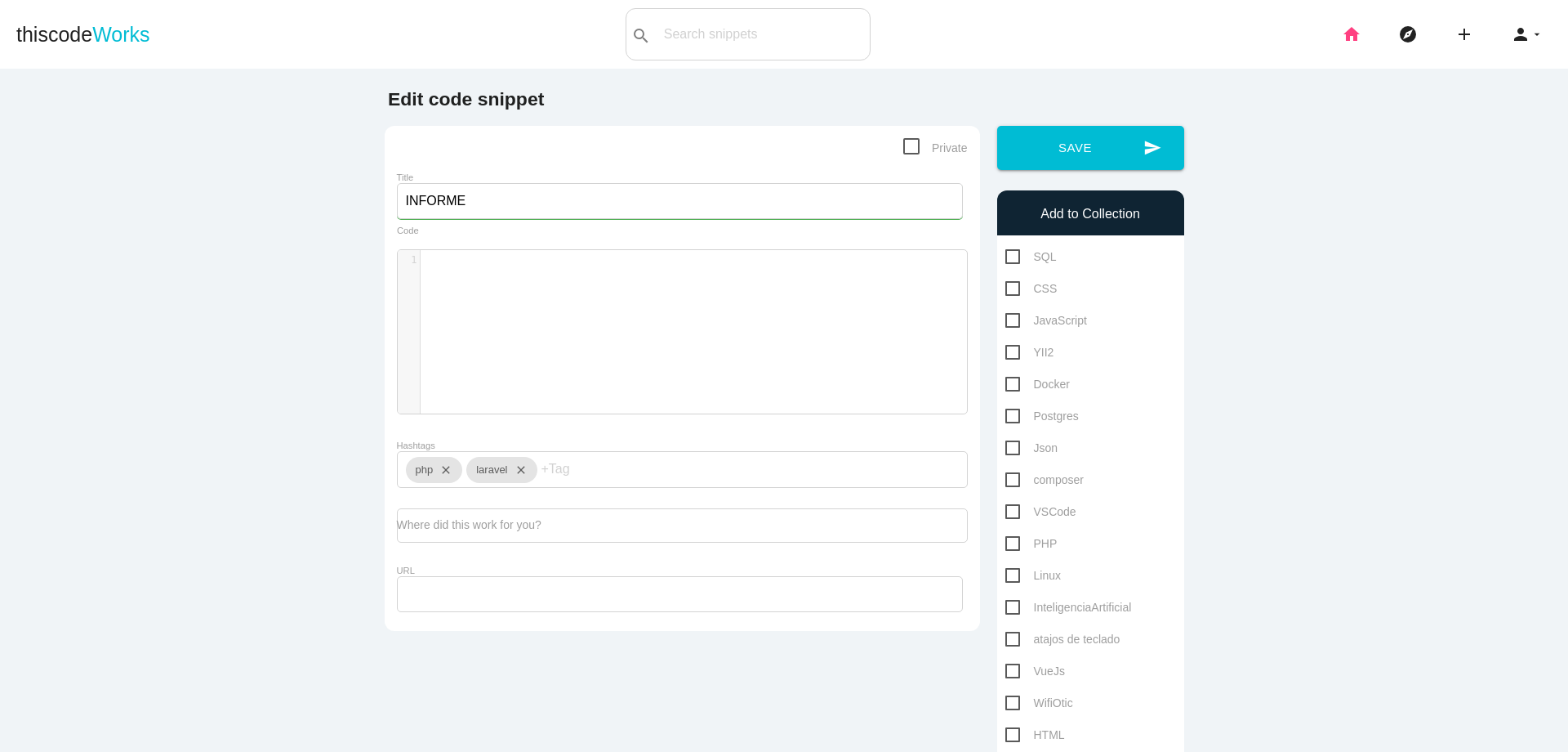
click at [1348, 39] on icon "home" at bounding box center [1350, 34] width 20 height 52
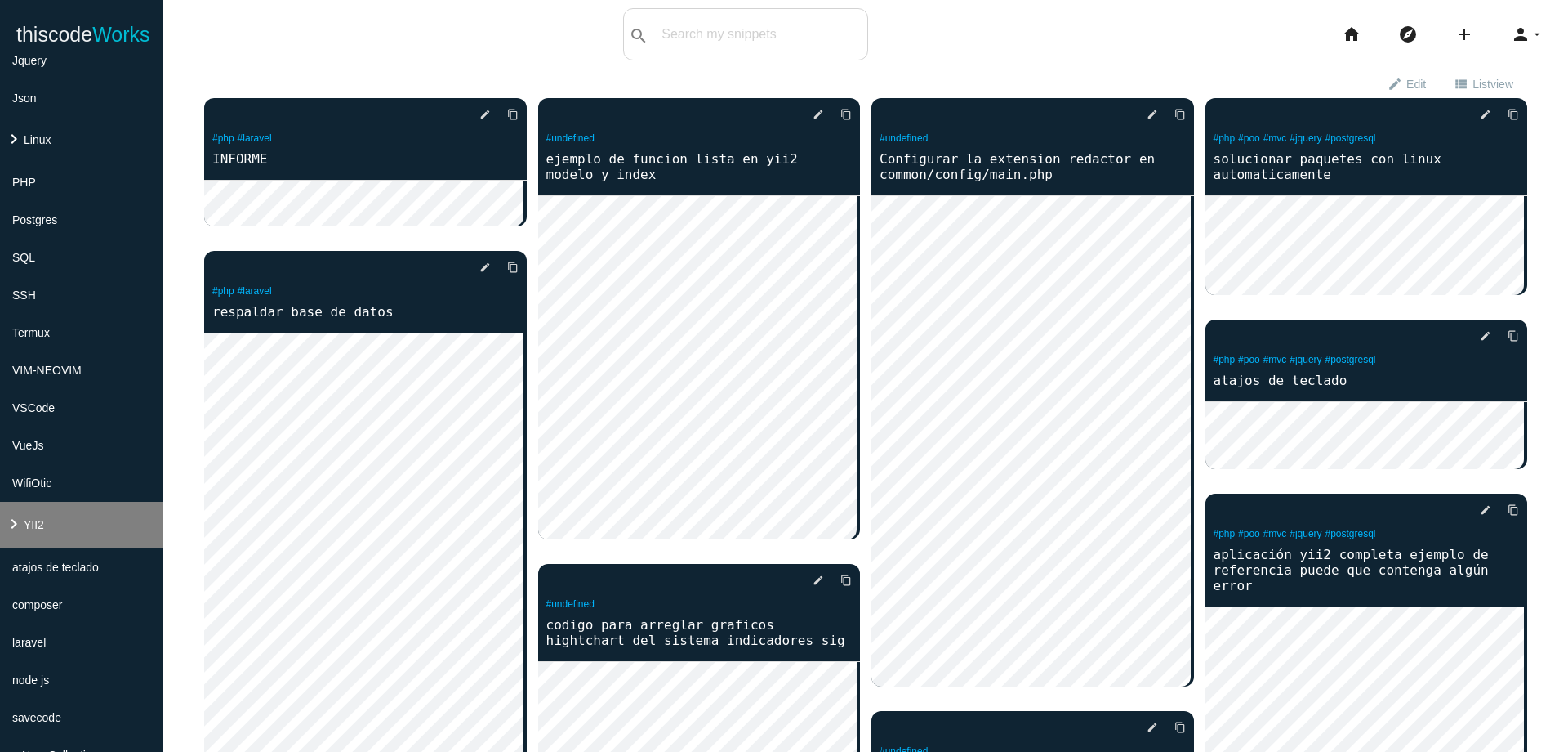
scroll to position [526, 0]
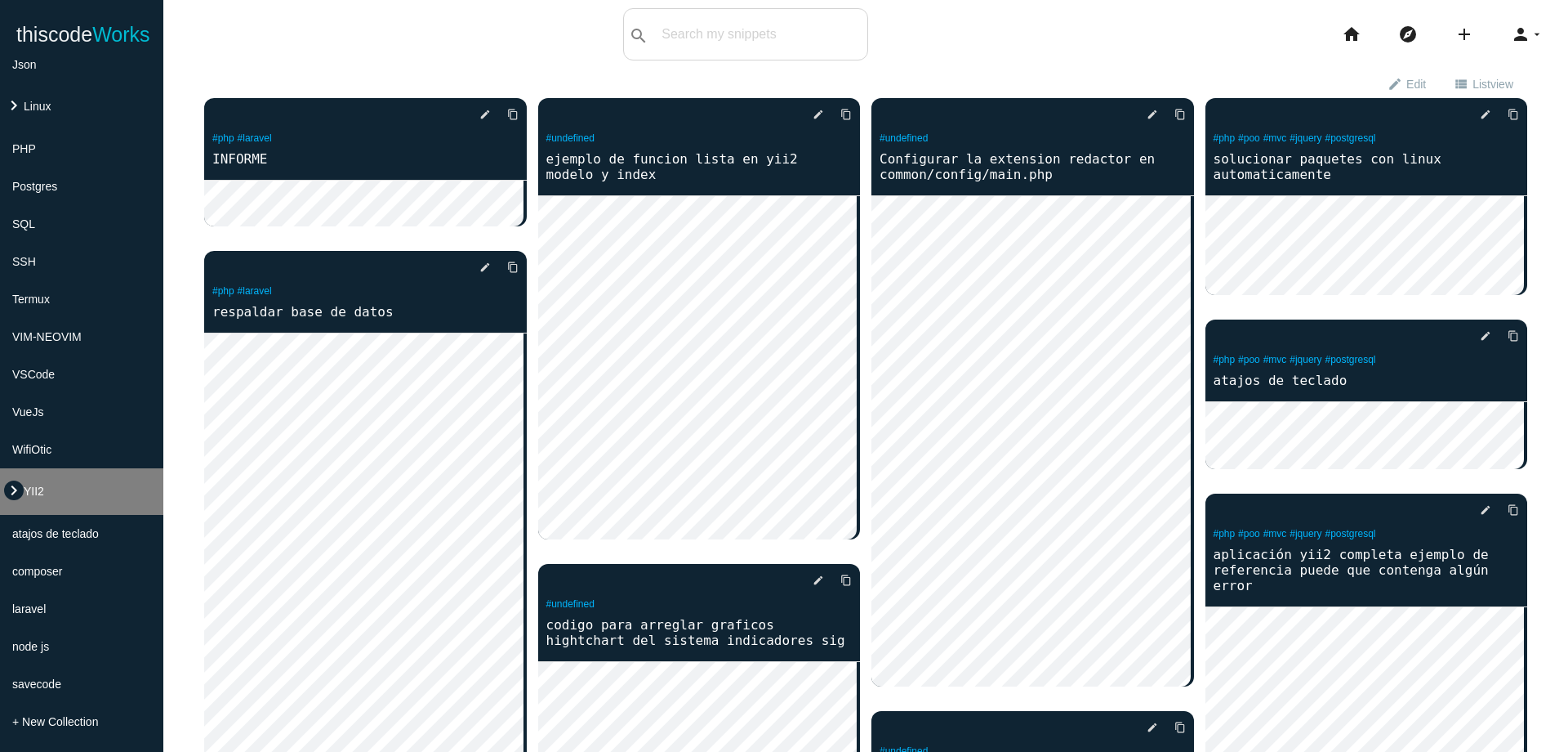
click at [7, 493] on icon "keyboard_arrow_right" at bounding box center [13, 490] width 20 height 20
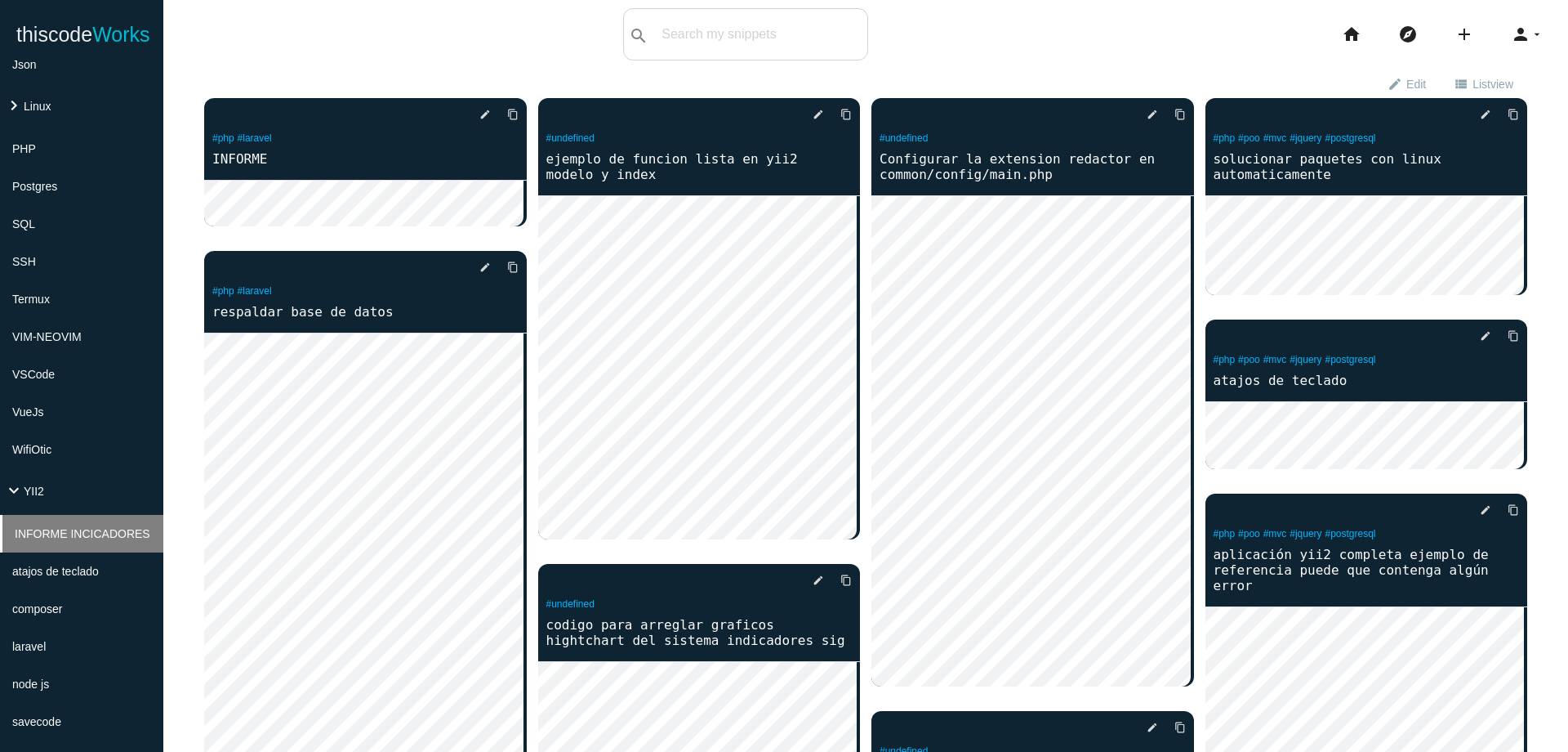
drag, startPoint x: 40, startPoint y: 540, endPoint x: 29, endPoint y: 534, distance: 12.5
click at [29, 534] on li "INFORME INCICADORES" at bounding box center [81, 533] width 163 height 38
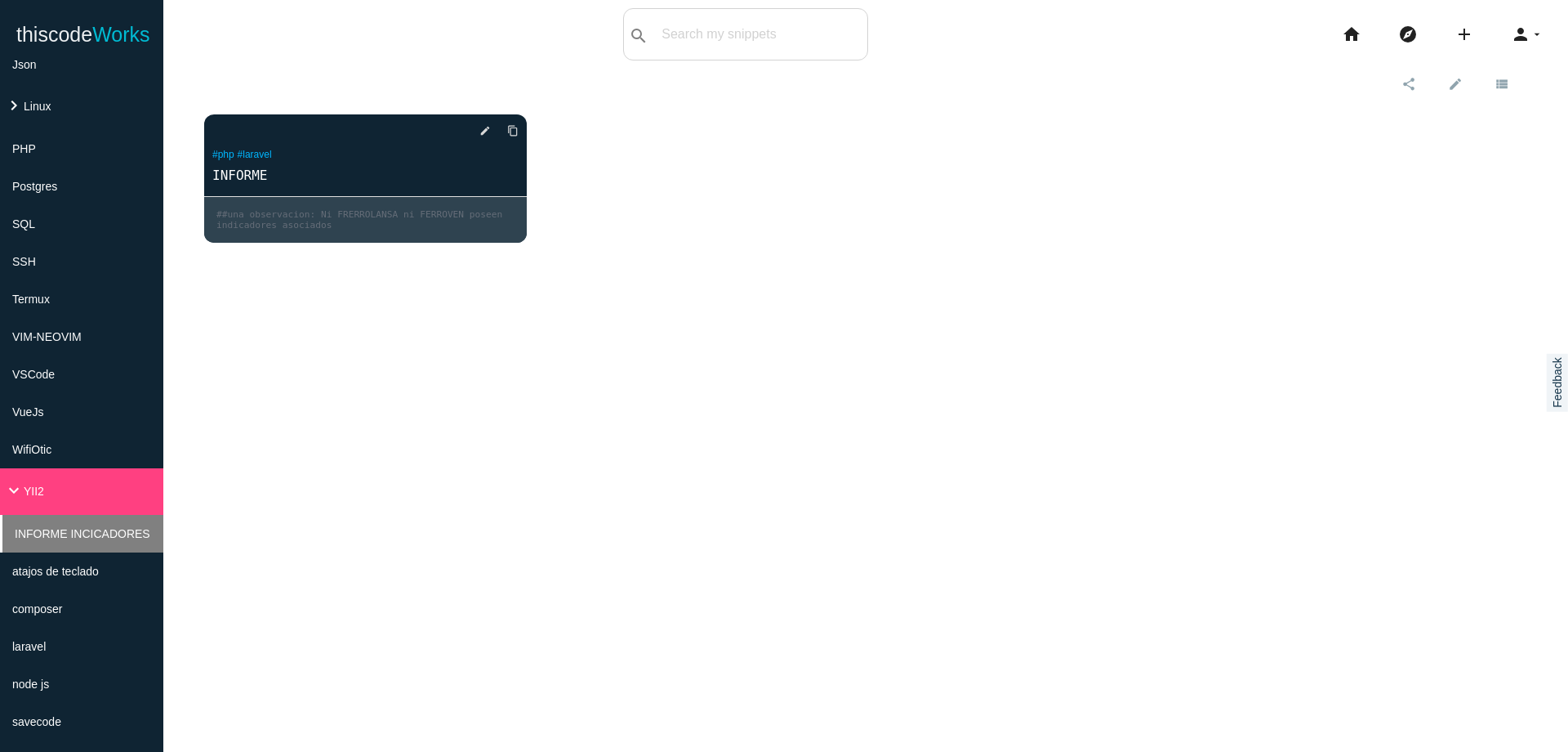
click at [29, 534] on span "INFORME INCICADORES" at bounding box center [83, 533] width 136 height 13
click at [63, 537] on span "INFORME INCICADORES" at bounding box center [83, 533] width 136 height 13
drag, startPoint x: 63, startPoint y: 537, endPoint x: 340, endPoint y: 467, distance: 285.7
click at [340, 467] on div "add Save Snippet All snippets star Starred Alpine-Linux CSS Docker Git HTML Int…" at bounding box center [784, 445] width 1568 height 752
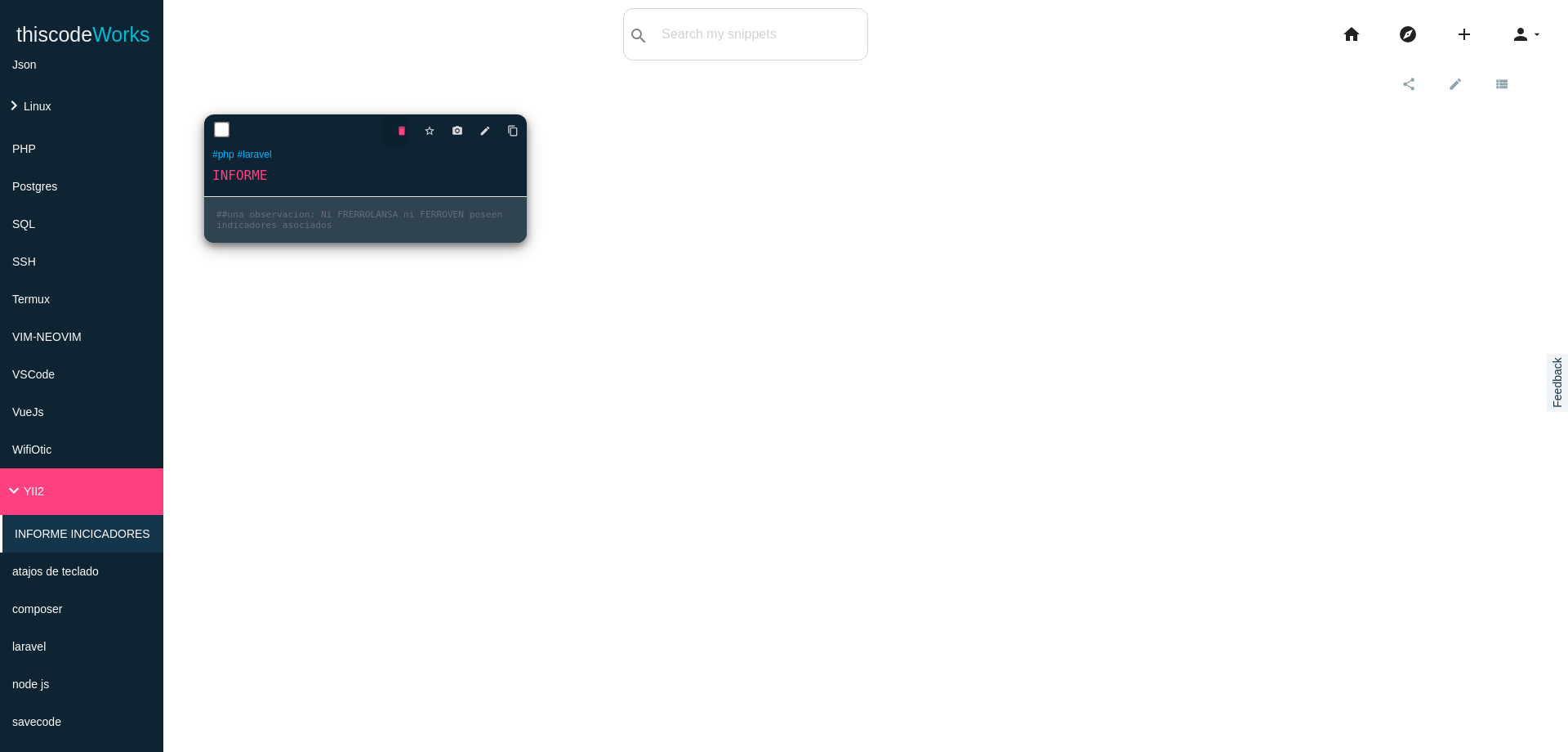
click at [403, 136] on icon "delete" at bounding box center [401, 130] width 11 height 29
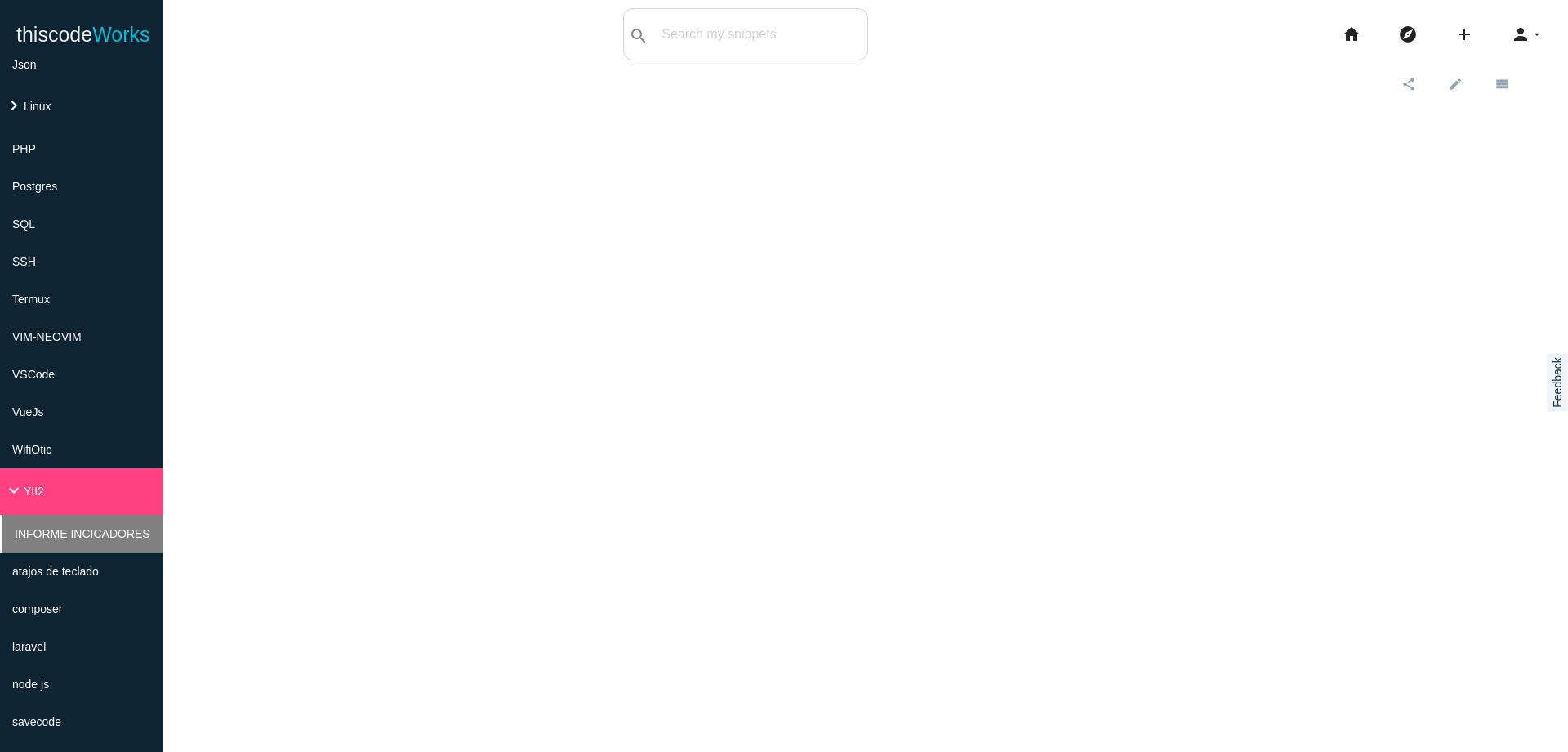
drag, startPoint x: 53, startPoint y: 531, endPoint x: 27, endPoint y: 540, distance: 27.5
click at [27, 540] on li "INFORME INCICADORES" at bounding box center [81, 533] width 163 height 38
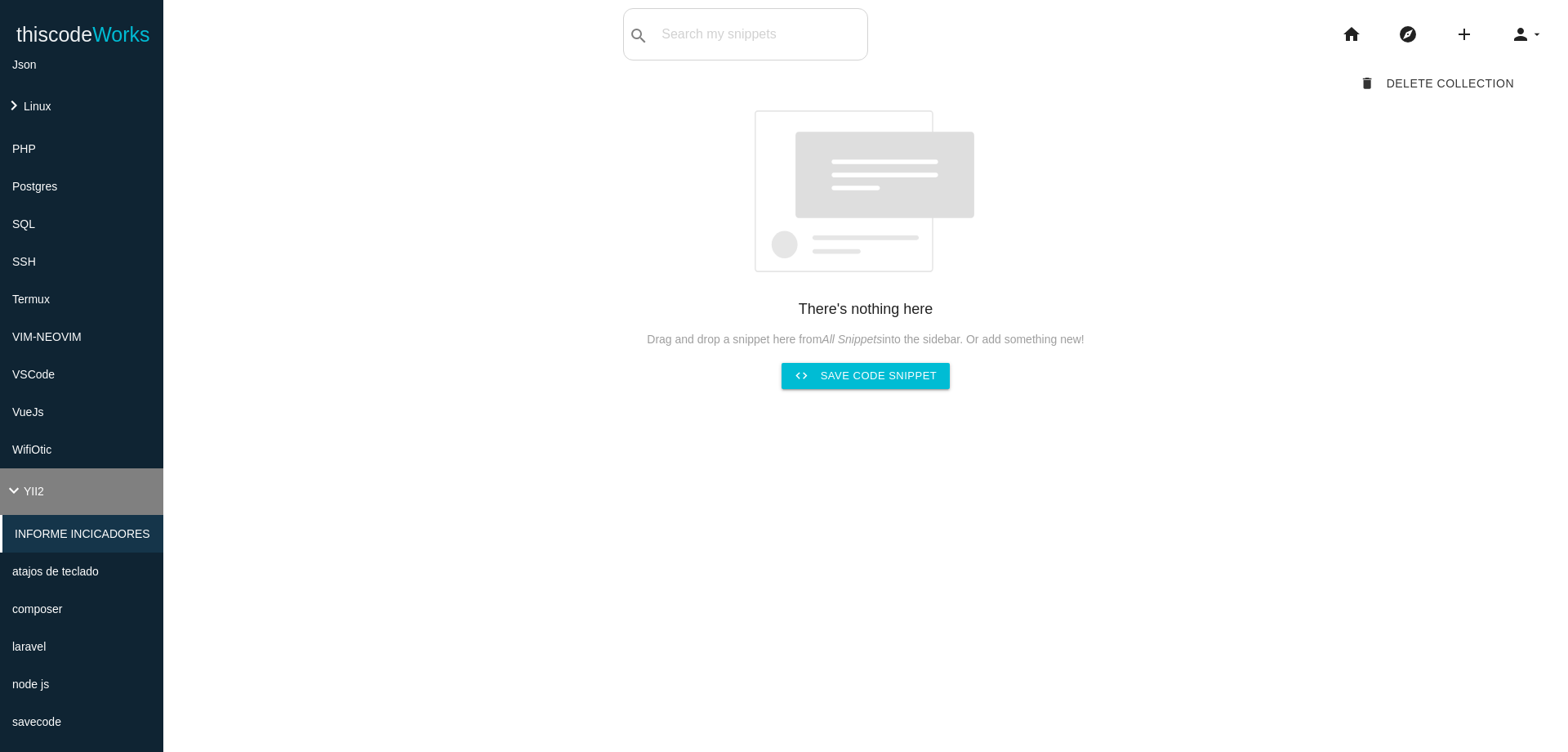
click at [40, 500] on li "keyboard_arrow_down YII2" at bounding box center [81, 491] width 163 height 46
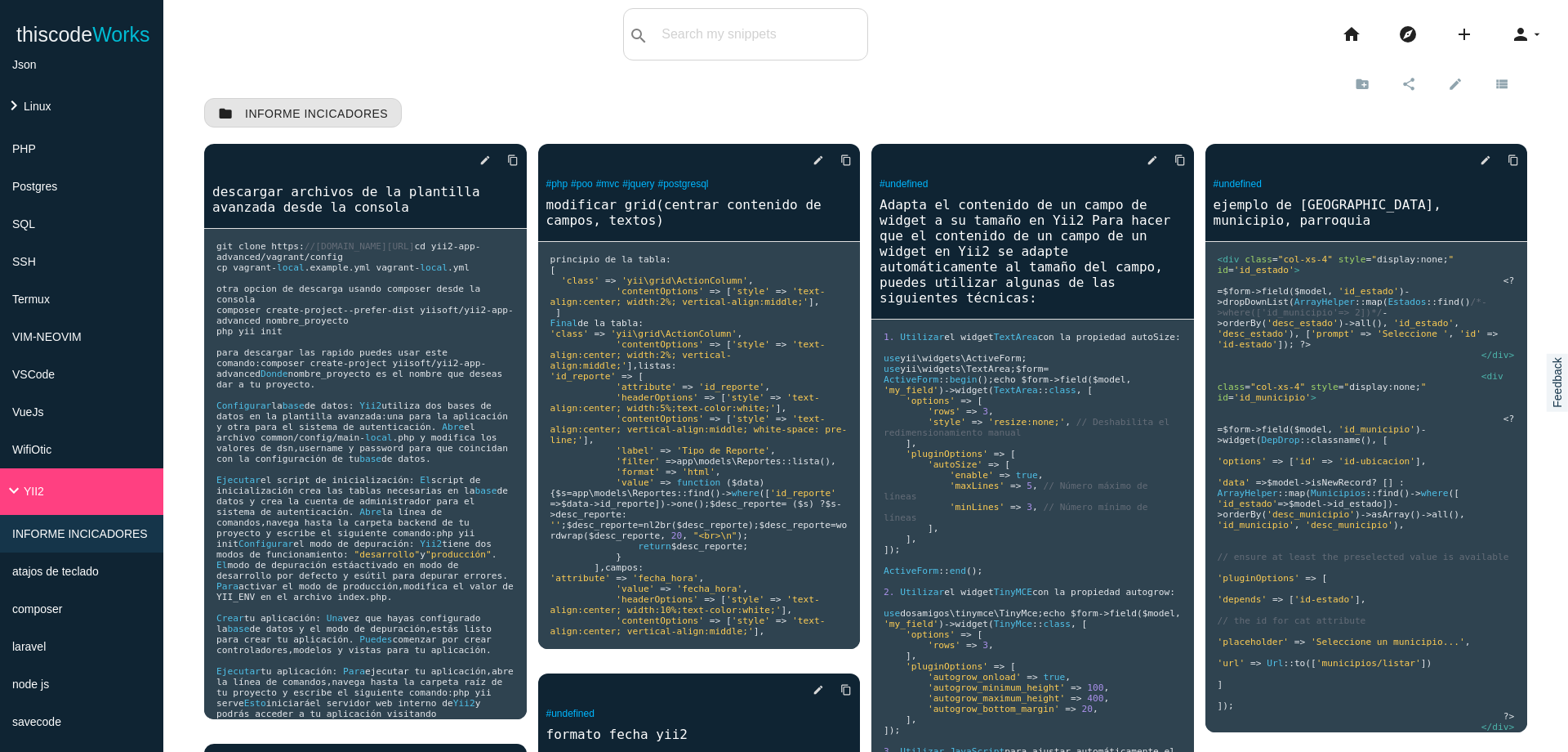
drag, startPoint x: 304, startPoint y: 111, endPoint x: 600, endPoint y: 61, distance: 300.2
click at [600, 61] on body "thiscode Works thiscodeworks search All: All: Code: Title: Tag: All: Code: Titl…" at bounding box center [784, 376] width 1568 height 752
click at [1447, 84] on icon "edit" at bounding box center [1455, 83] width 15 height 27
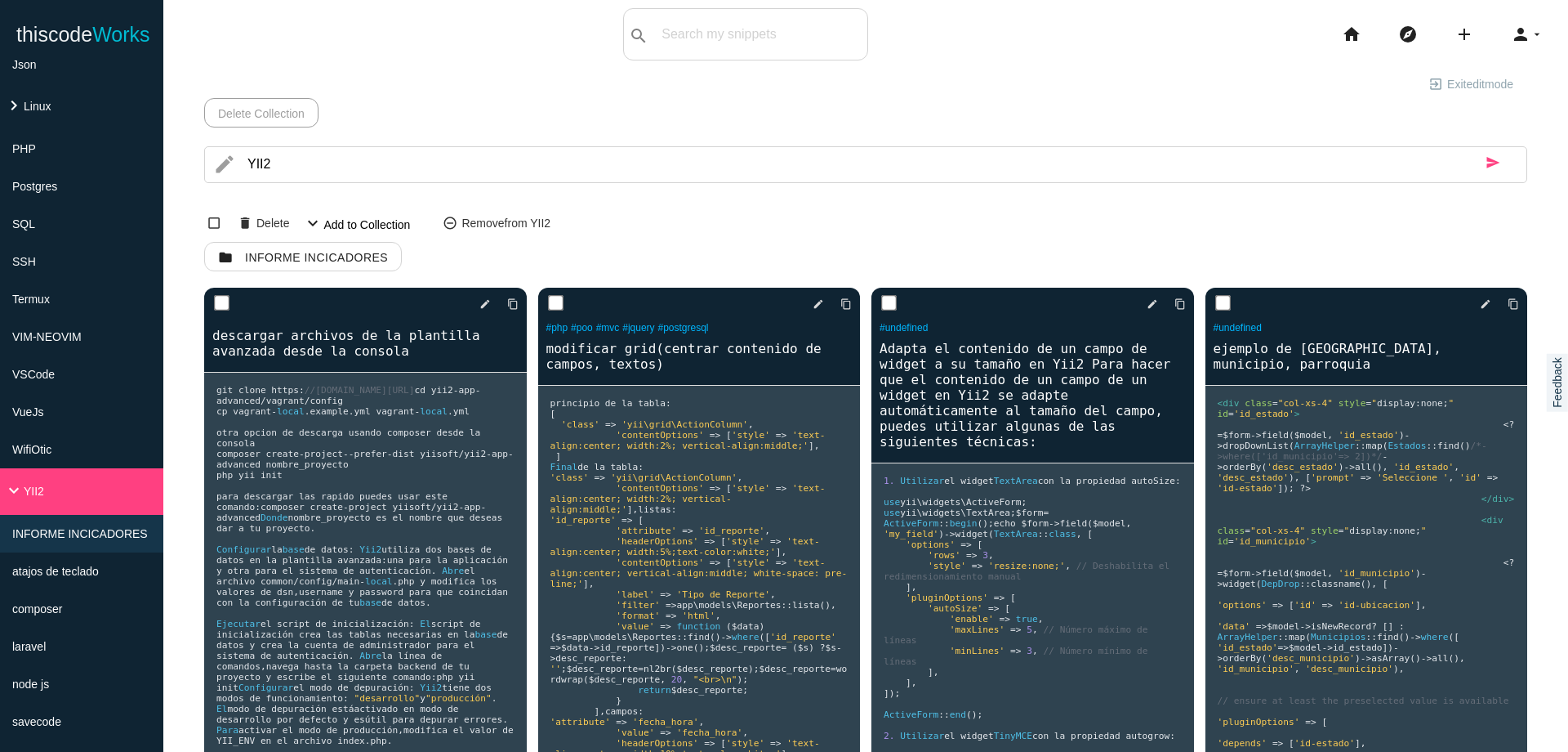
click at [1485, 161] on icon "send" at bounding box center [1493, 165] width 15 height 34
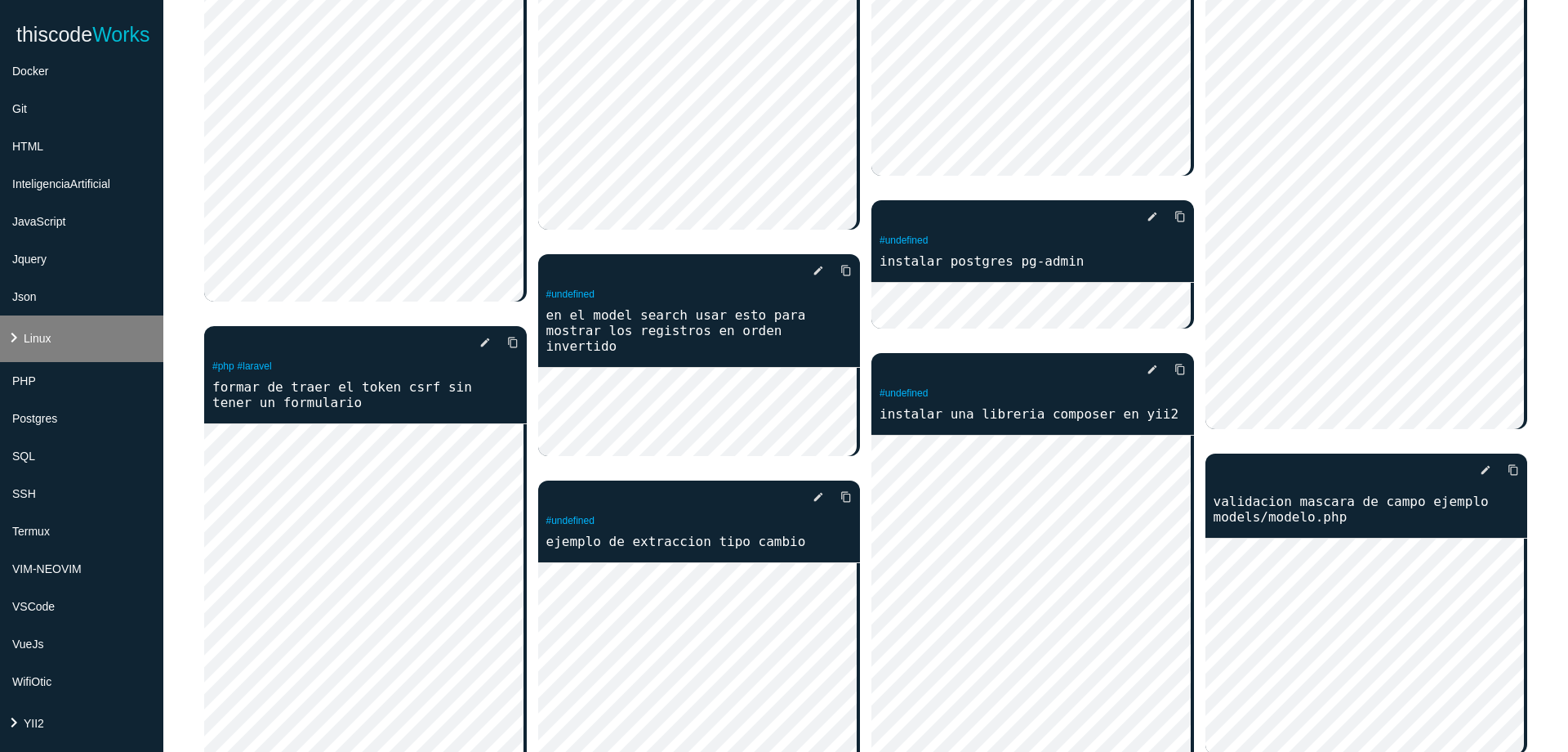
scroll to position [392, 0]
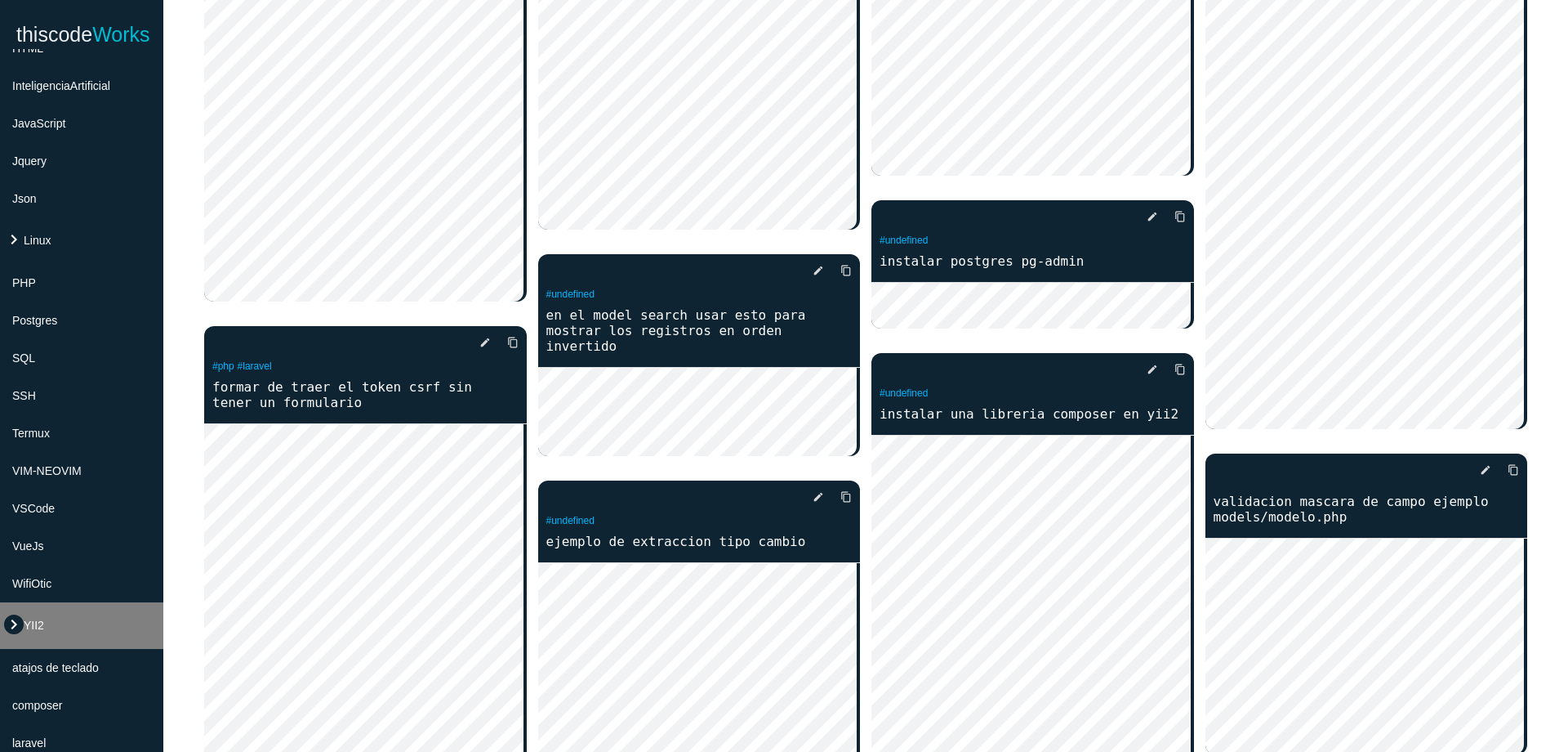
click at [20, 627] on icon "keyboard_arrow_right" at bounding box center [13, 624] width 20 height 20
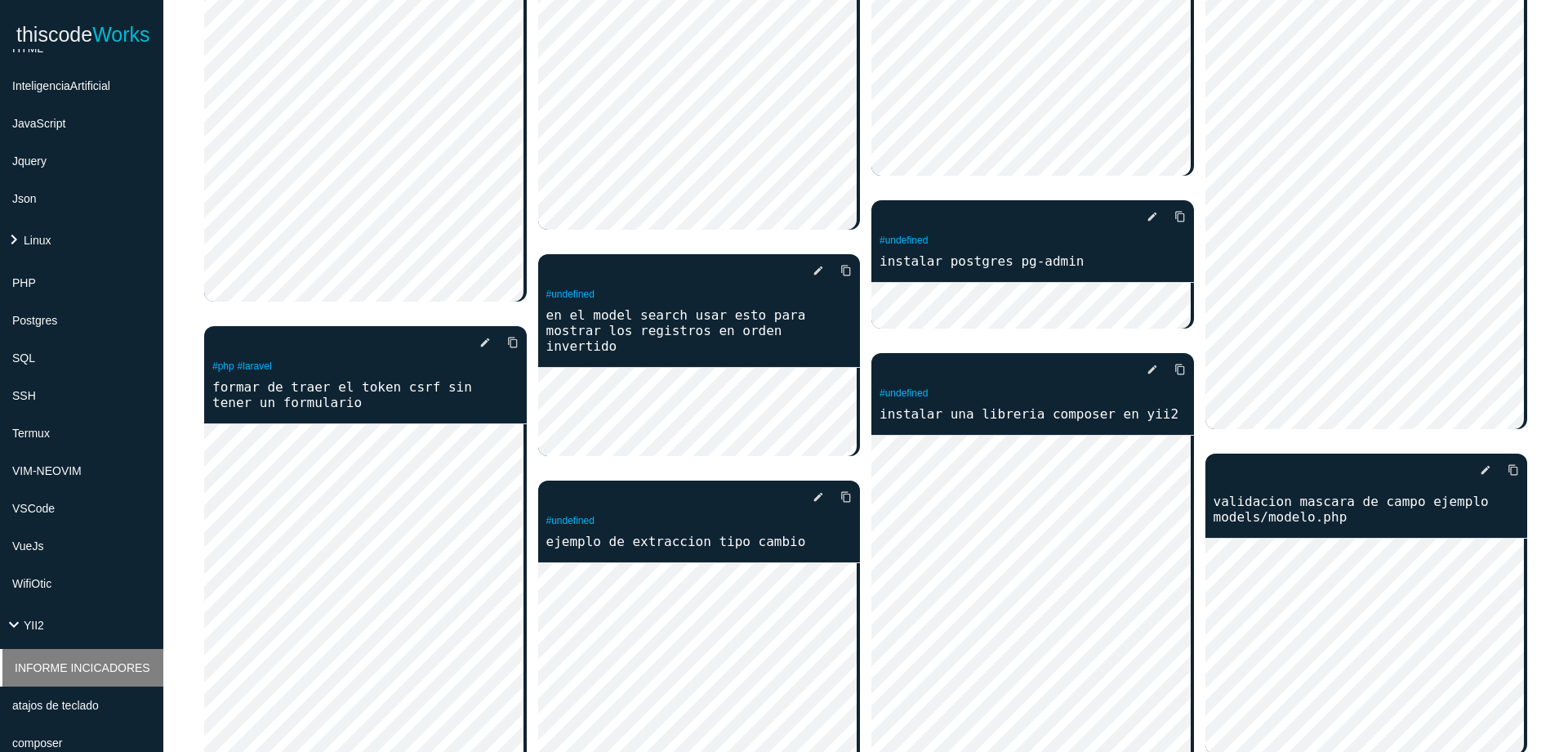
click at [37, 664] on span "INFORME INCICADORES" at bounding box center [83, 667] width 136 height 13
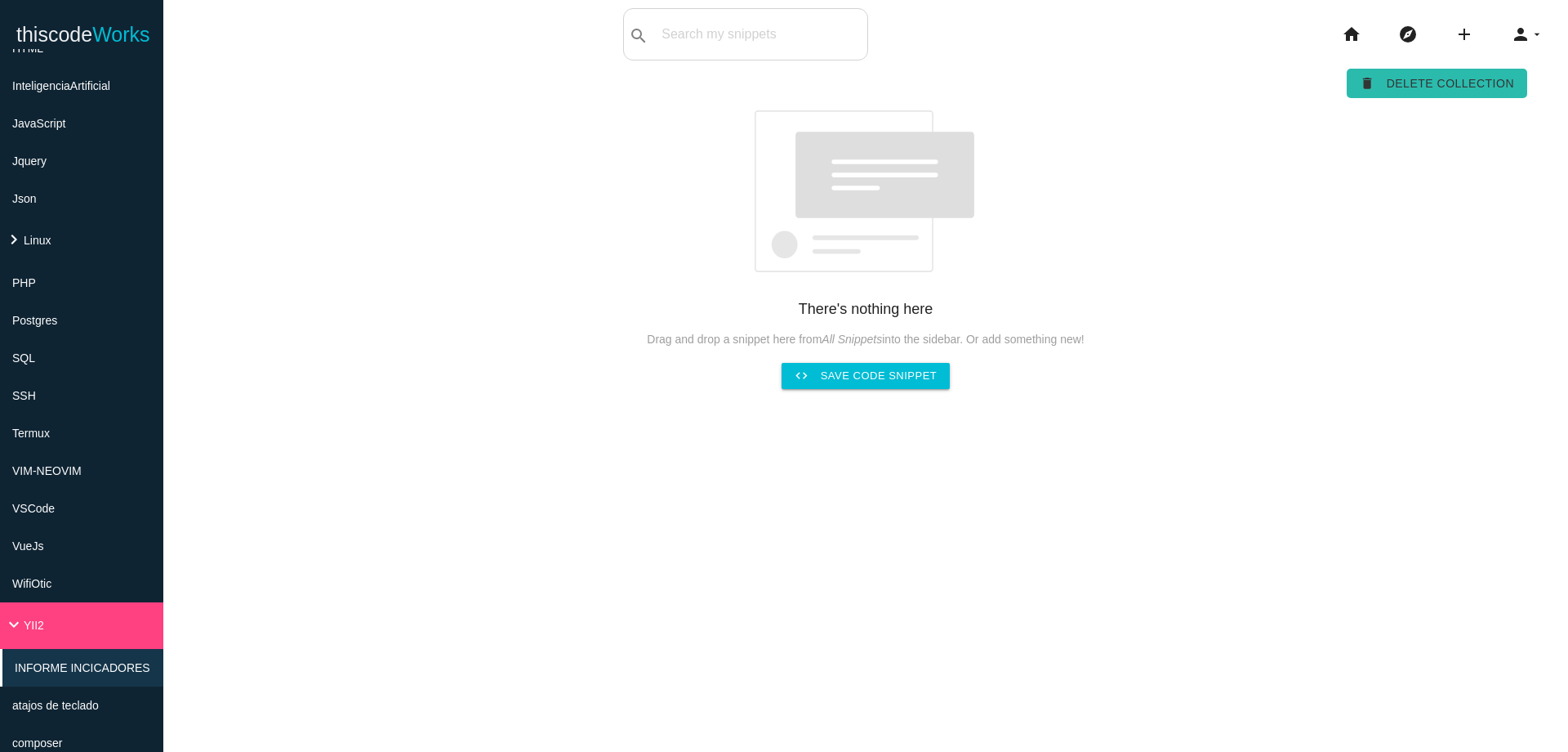
click at [1431, 76] on link "delete Delete Collection" at bounding box center [1437, 83] width 181 height 29
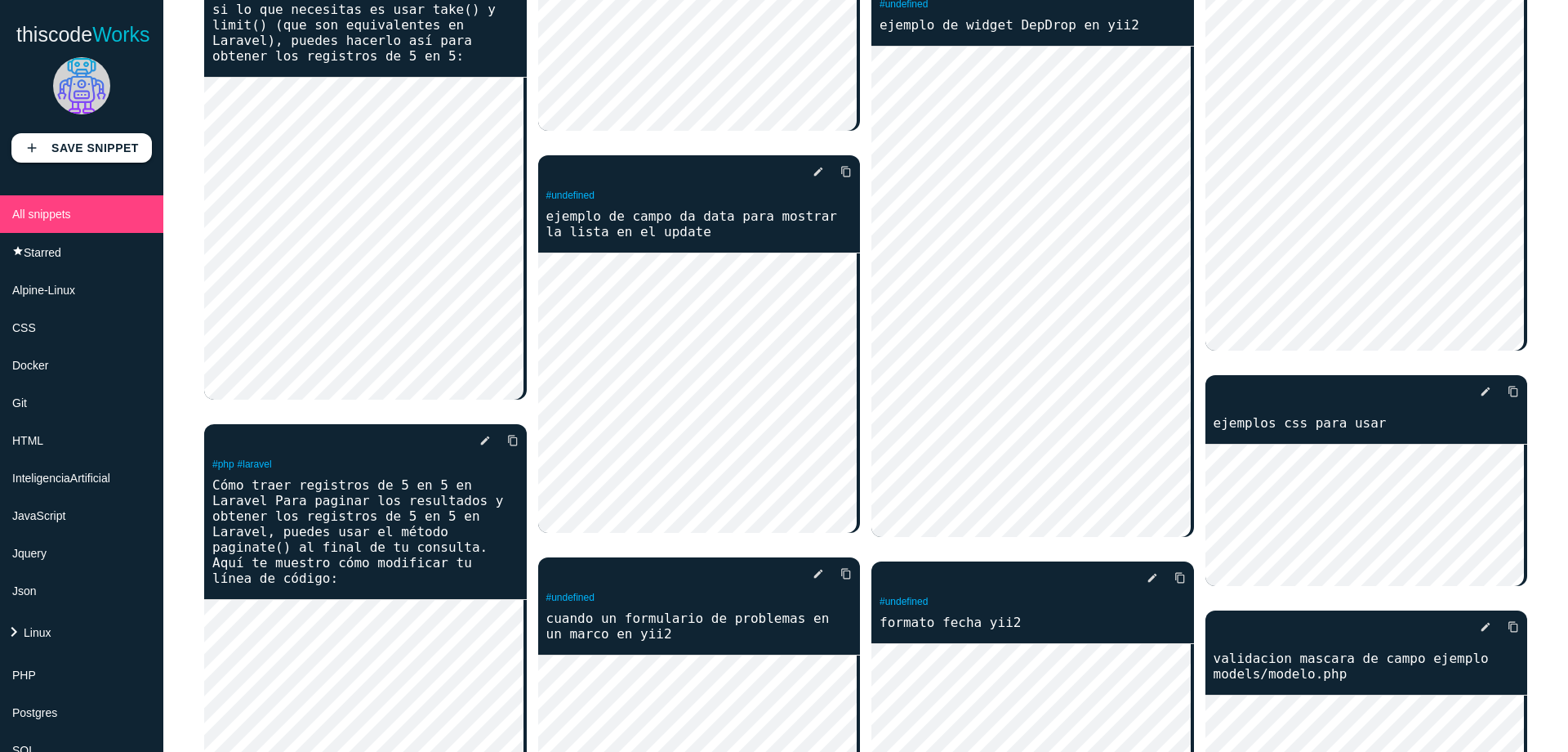
scroll to position [719, 0]
